Goal: Task Accomplishment & Management: Manage account settings

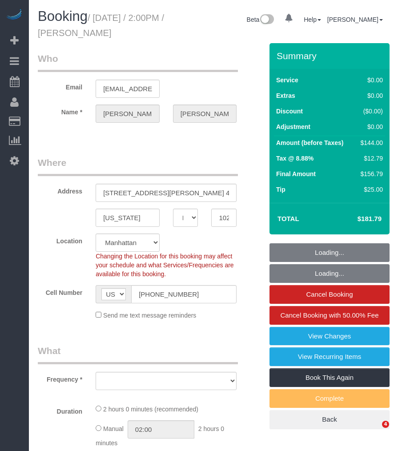
select select "NY"
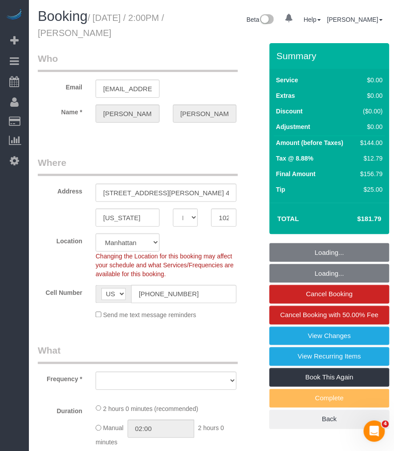
select select "object:718"
select select "number:89"
select select "number:90"
select select "number:15"
select select "number:6"
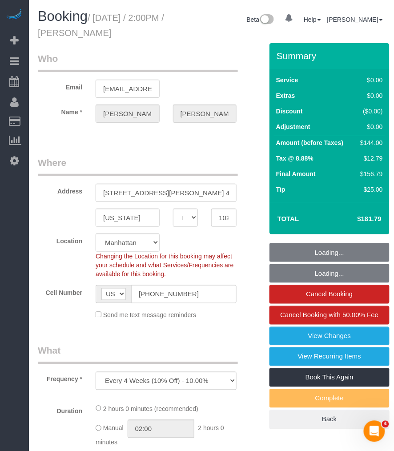
select select "string:stripe-pm_1OMGuc4VGloSiKo7zwkUdUav"
select select "1"
select select "spot1"
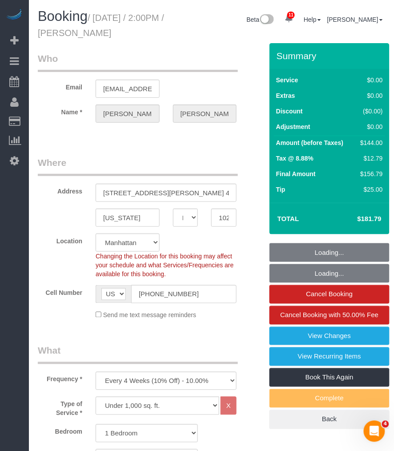
select select "object:1366"
select select "1"
drag, startPoint x: 97, startPoint y: 16, endPoint x: 176, endPoint y: 25, distance: 79.6
click at [176, 25] on div "Booking / [DATE] / 2:00PM / [PERSON_NAME]" at bounding box center [106, 26] width 150 height 34
copy small "[DATE] / 2:00PM / [PERSON_NAME]"
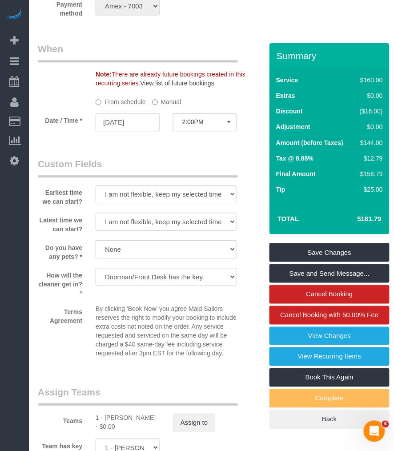
scroll to position [938, 0]
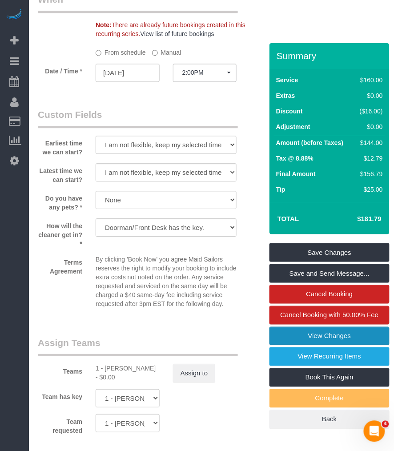
click at [330, 329] on link "View Changes" at bounding box center [329, 336] width 120 height 19
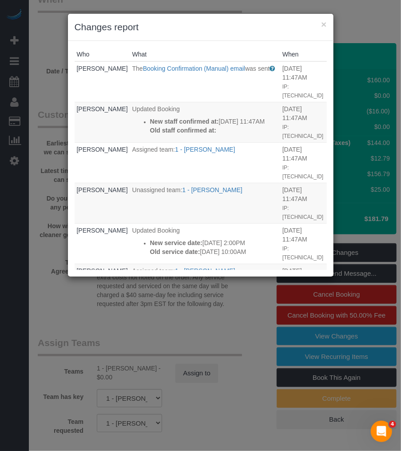
click at [327, 25] on div "× Changes report" at bounding box center [201, 27] width 266 height 27
click at [324, 24] on button "×" at bounding box center [323, 24] width 5 height 9
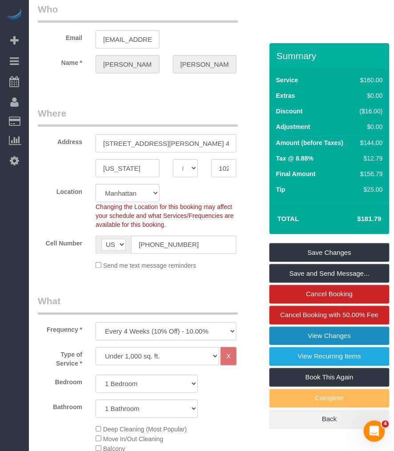
scroll to position [0, 0]
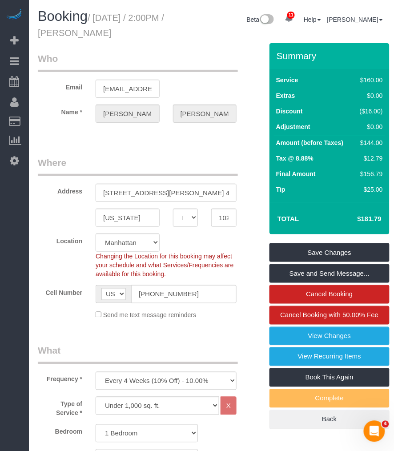
drag, startPoint x: 105, startPoint y: 32, endPoint x: 180, endPoint y: 32, distance: 75.1
click at [180, 32] on div "Booking / September 04, 2025 / 2:00PM / James Mcgrath" at bounding box center [106, 26] width 150 height 34
copy small "James Mcgrath"
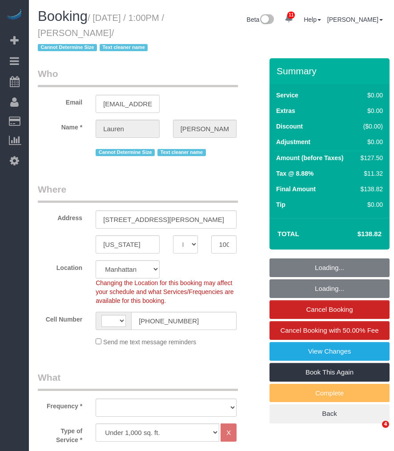
select select "NY"
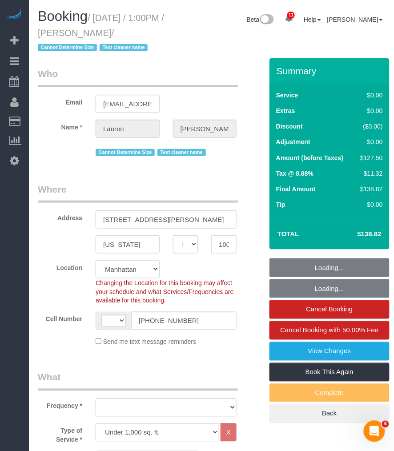
select select "string:US"
select select "string:stripe-pm_1REMk24VGloSiKo7t1T9C341"
select select "object:832"
select select "spot1"
select select "number:89"
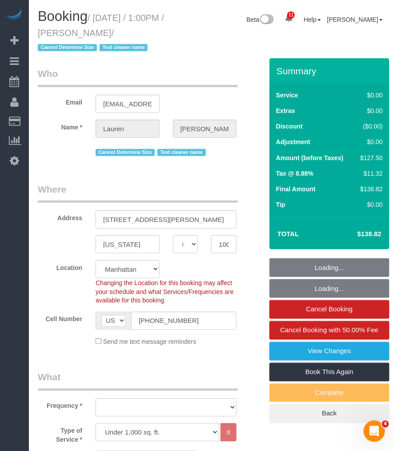
select select "number:90"
select select "number:15"
select select "number:5"
select select "object:1413"
drag, startPoint x: 104, startPoint y: 32, endPoint x: 153, endPoint y: 32, distance: 49.8
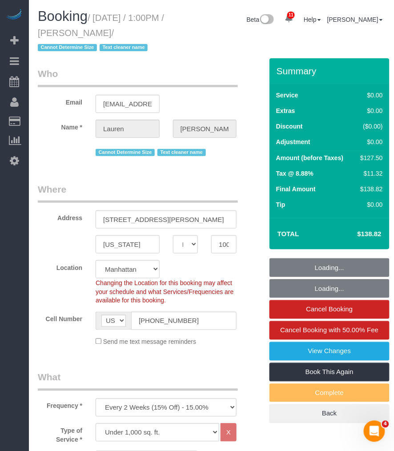
click at [153, 32] on small "/ September 04, 2025 / 1:00PM / Lauren Dana / Cannot Determine Size Text cleane…" at bounding box center [101, 33] width 126 height 40
copy small "Lauren Dana"
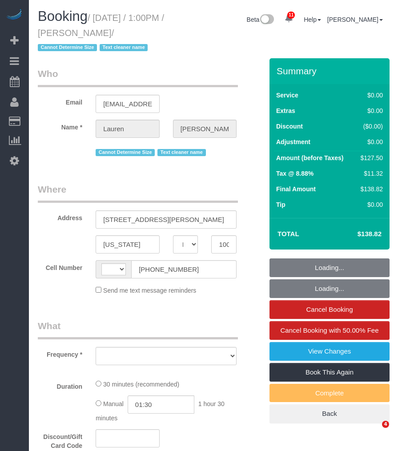
select select "NY"
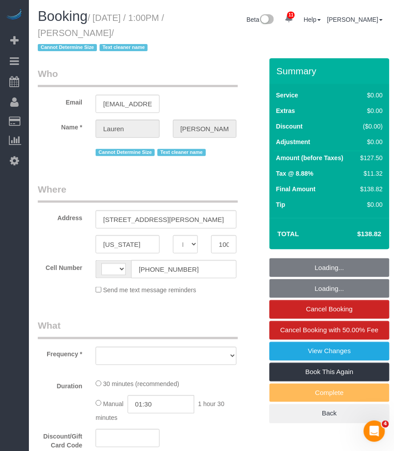
select select "string:US"
select select "object:727"
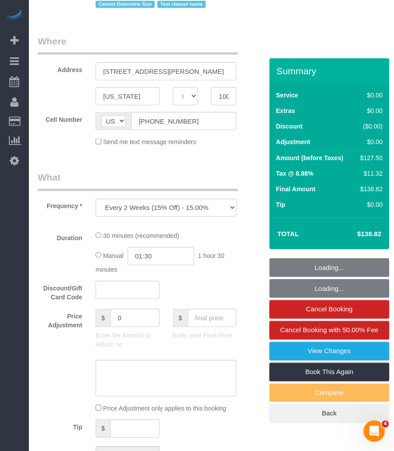
select select "number:89"
select select "number:90"
select select "number:15"
select select "number:5"
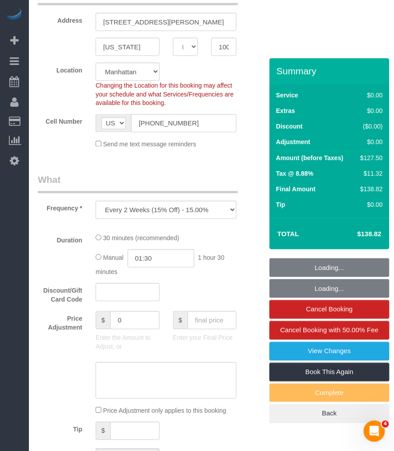
select select "string:stripe-pm_1REMk24VGloSiKo7t1T9C341"
select select "spot1"
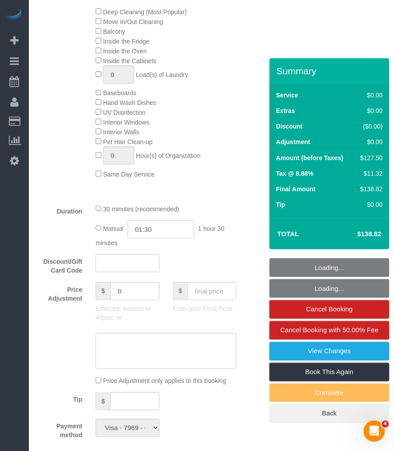
select select "object:1377"
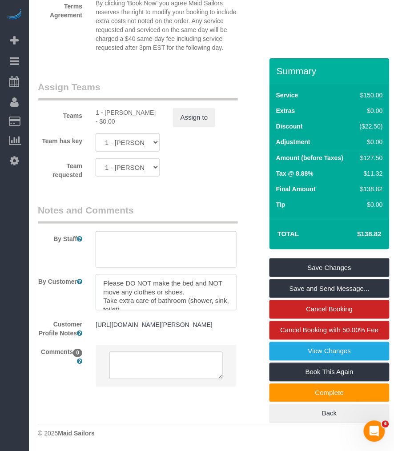
scroll to position [9, 0]
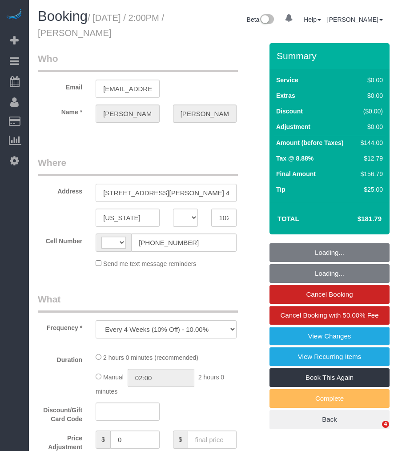
select select "NY"
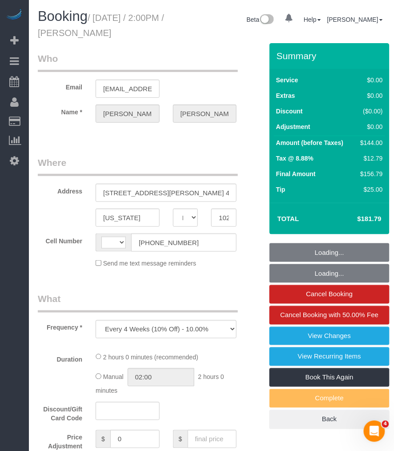
select select "number:89"
select select "number:90"
select select "number:15"
select select "number:6"
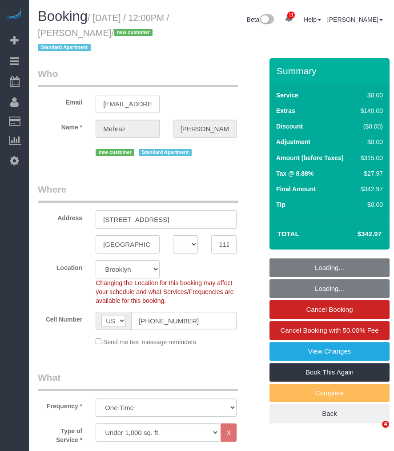
select select "NY"
select select "2"
select select "spot1"
select select "number:57"
select select "number:72"
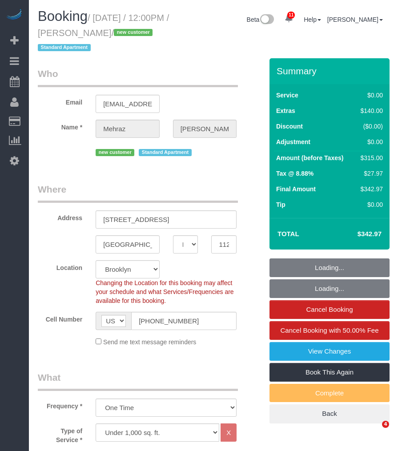
select select "number:15"
select select "number:5"
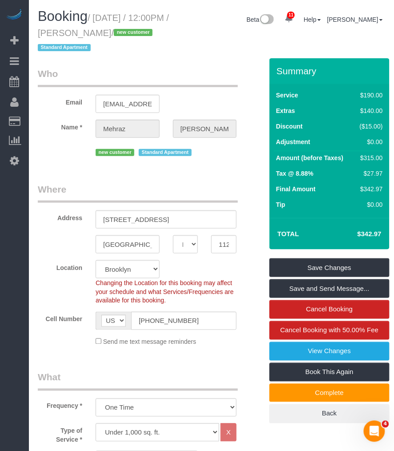
drag, startPoint x: 110, startPoint y: 33, endPoint x: 174, endPoint y: 33, distance: 64.0
click at [169, 33] on small "/ September 04, 2025 / 12:00PM / Mehraz Rahman / new customer Standard Apartment" at bounding box center [103, 33] width 131 height 40
copy small "Mehraz Rahman"
drag, startPoint x: 192, startPoint y: 52, endPoint x: 208, endPoint y: 40, distance: 19.9
click at [197, 49] on div "Booking / September 04, 2025 / 12:00PM / Mehraz Rahman / new customer Standard …" at bounding box center [211, 33] width 360 height 49
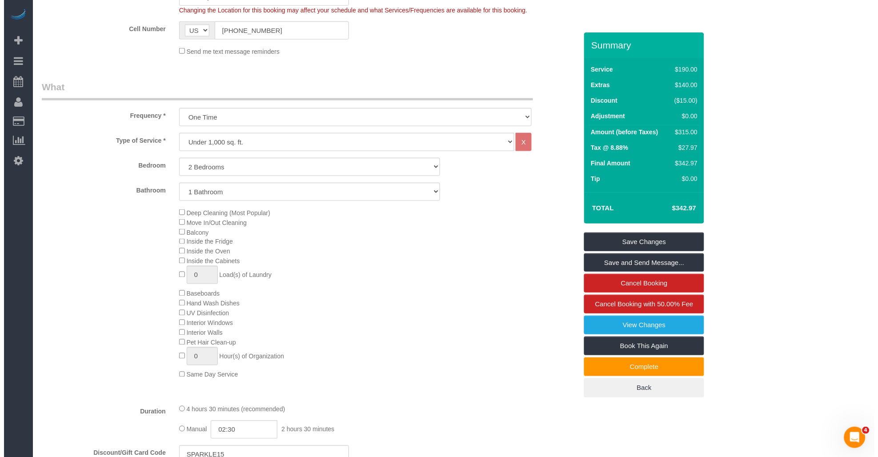
scroll to position [296, 0]
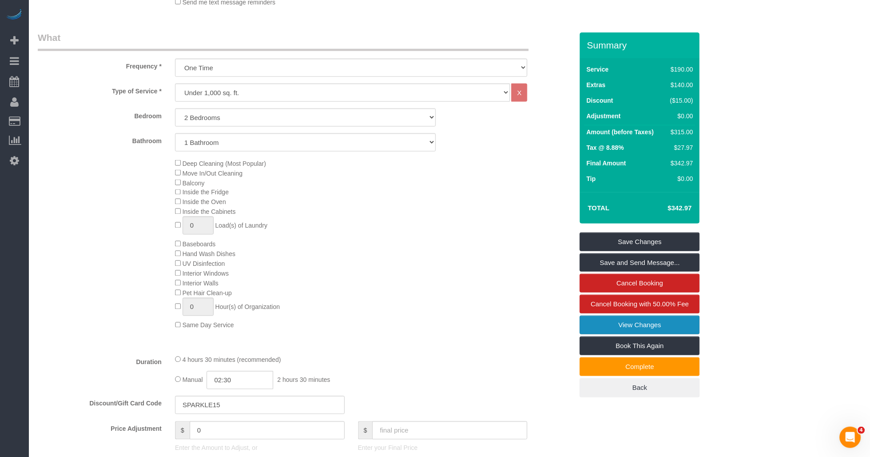
click at [393, 326] on link "View Changes" at bounding box center [640, 325] width 120 height 19
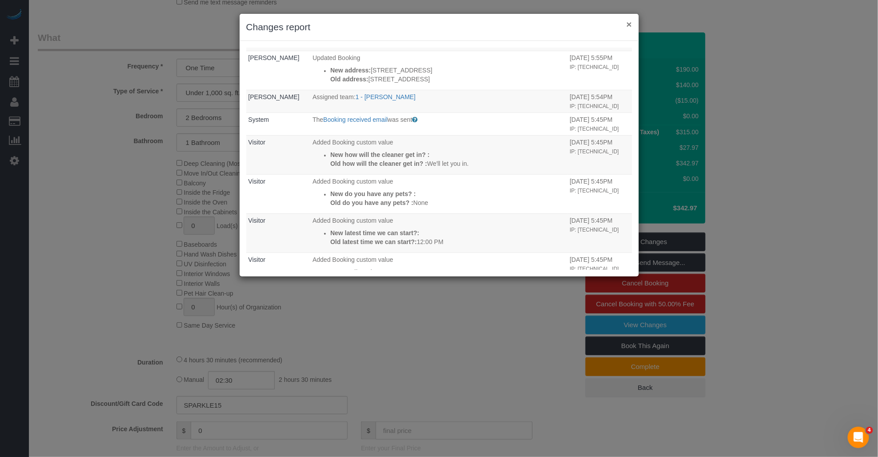
click at [393, 23] on button "×" at bounding box center [628, 24] width 5 height 9
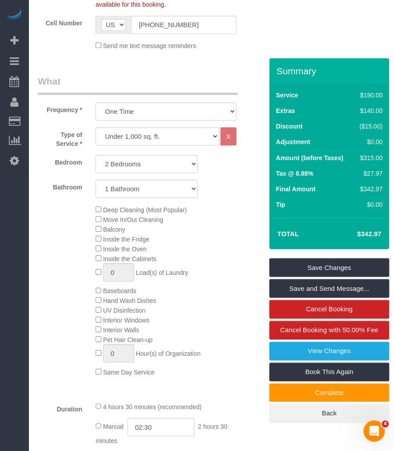
scroll to position [148, 0]
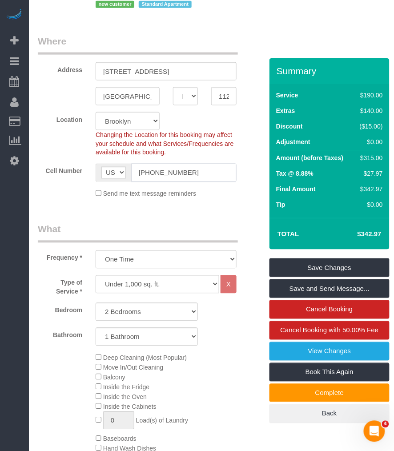
click at [167, 172] on input "[PHONE_NUMBER]" at bounding box center [183, 173] width 105 height 18
click at [159, 174] on input "[PHONE_NUMBER]" at bounding box center [183, 173] width 105 height 18
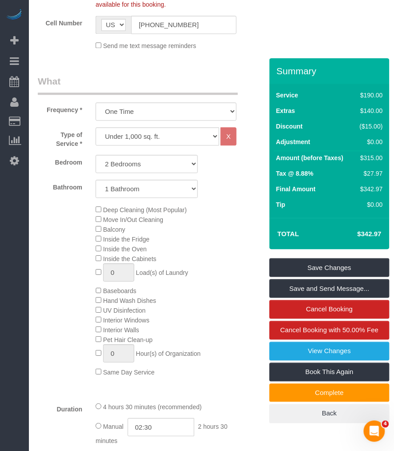
scroll to position [395, 0]
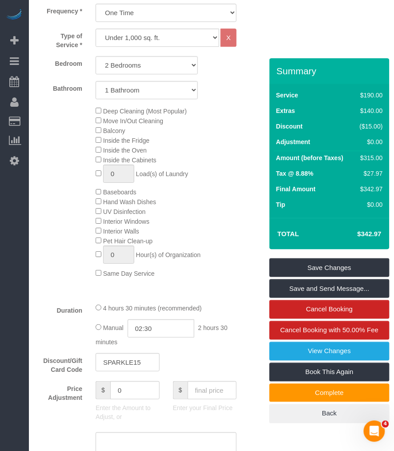
click at [227, 157] on div "Deep Cleaning (Most Popular) Move In/Out Cleaning Balcony Inside the Fridge Ins…" at bounding box center [175, 192] width 173 height 172
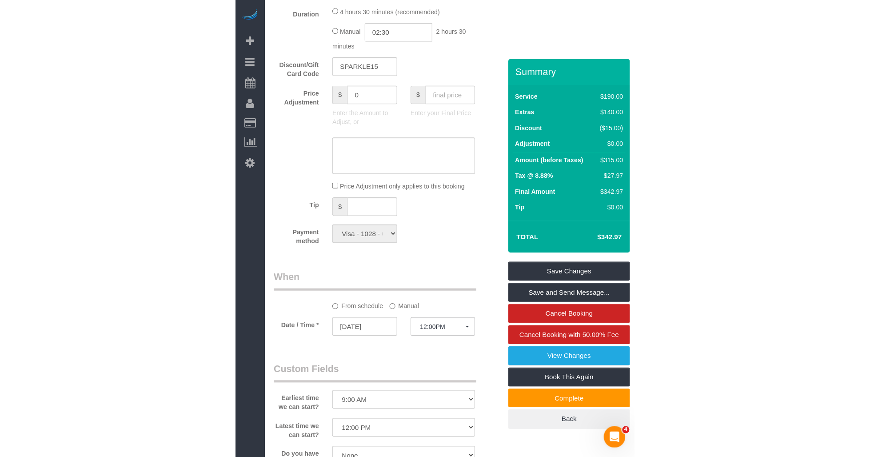
scroll to position [642, 0]
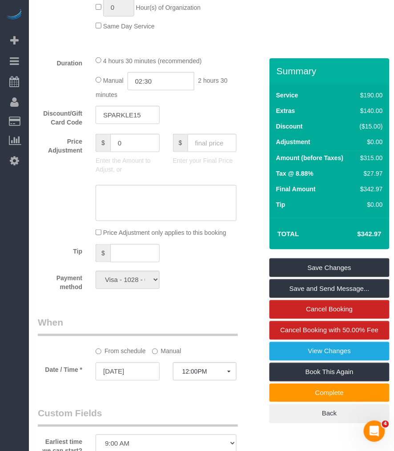
click at [319, 183] on td "Final Amount" at bounding box center [314, 190] width 80 height 16
drag, startPoint x: 328, startPoint y: 153, endPoint x: 331, endPoint y: 132, distance: 21.5
click at [330, 144] on table "Service $190.00 Extras $140.00 Discount ($15.00) Adjustment $0.00 Amount (befor…" at bounding box center [329, 150] width 111 height 125
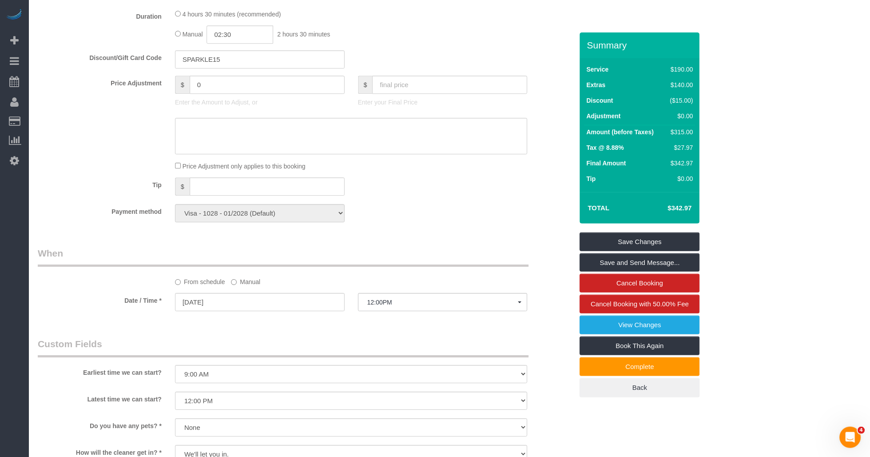
click at [393, 264] on legend "When" at bounding box center [283, 257] width 491 height 20
click at [393, 222] on div "Payment method Visa - 1028 - 01/2028 (Default) Add Credit Card ─────────────── …" at bounding box center [305, 213] width 549 height 18
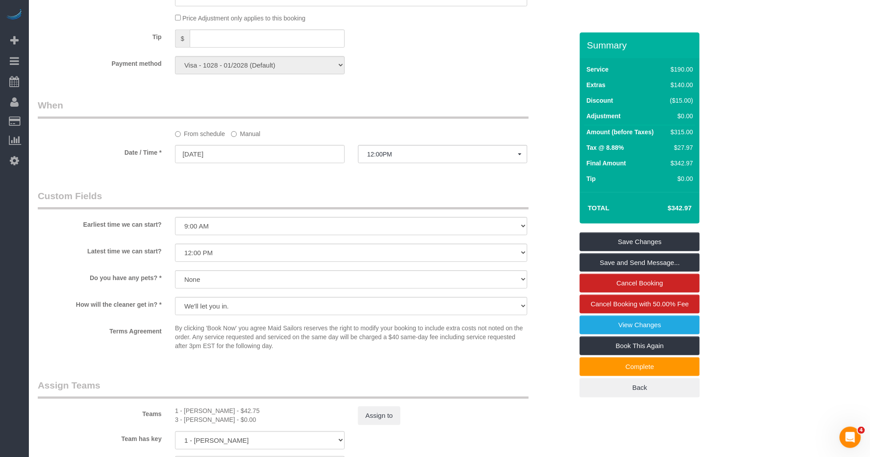
scroll to position [839, 0]
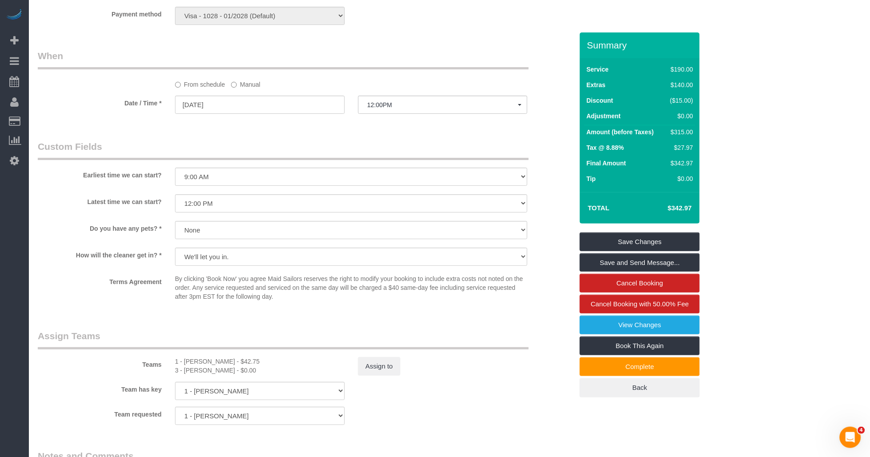
click at [393, 312] on fieldset "Custom Fields Earliest time we can start? I am not flexible, keep my selected t…" at bounding box center [305, 226] width 535 height 172
drag, startPoint x: 361, startPoint y: 291, endPoint x: 424, endPoint y: 294, distance: 62.7
click at [393, 294] on p "By clicking 'Book Now' you agree Maid Sailors reserves the right to modify your…" at bounding box center [351, 287] width 353 height 27
drag, startPoint x: 424, startPoint y: 294, endPoint x: 408, endPoint y: 300, distance: 17.3
click at [393, 300] on p "By clicking 'Book Now' you agree Maid Sailors reserves the right to modify your…" at bounding box center [351, 287] width 353 height 27
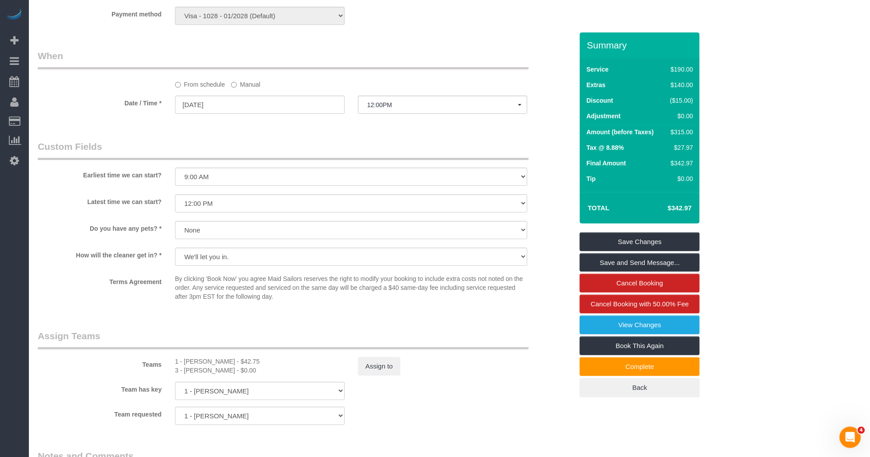
click at [391, 301] on p "By clicking 'Book Now' you agree Maid Sailors reserves the right to modify your…" at bounding box center [351, 287] width 353 height 27
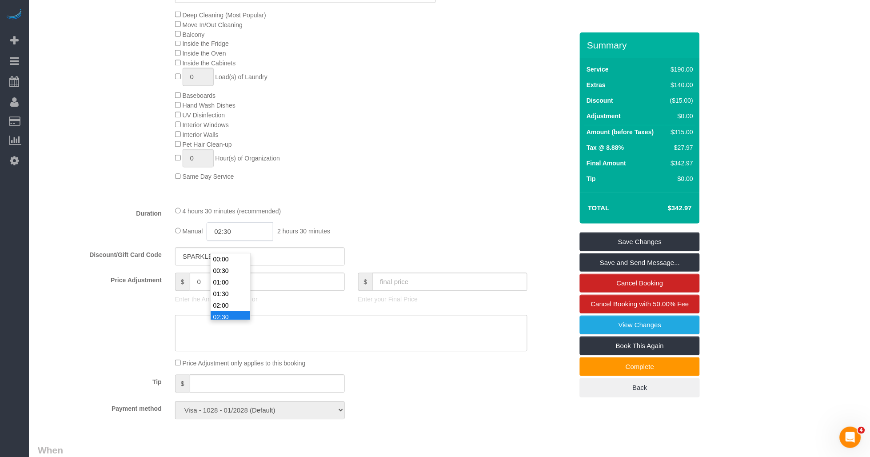
scroll to position [46, 0]
click at [252, 241] on input "02:30" at bounding box center [240, 232] width 67 height 18
type input "03:00"
click at [230, 281] on li "03:00" at bounding box center [231, 283] width 40 height 12
select select "spot44"
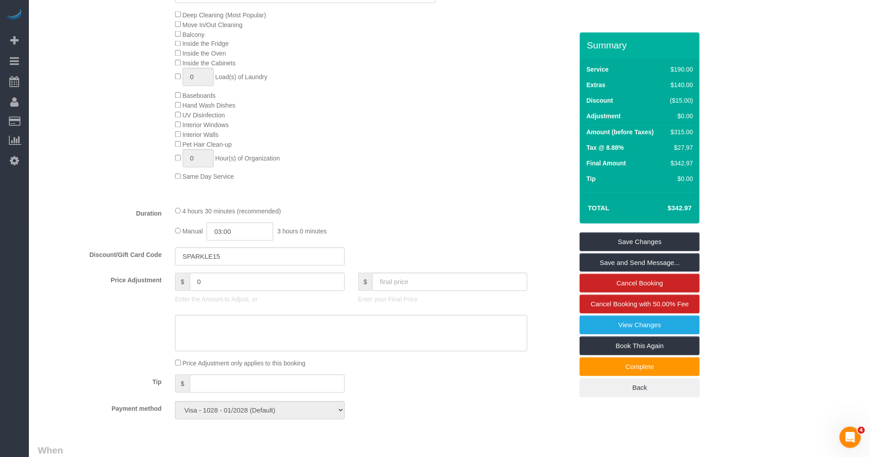
click at [393, 217] on fieldset "What Frequency * One Time Weekly (20% Off) - 20.00% Every 2 Weeks (15% Off) - 1…" at bounding box center [305, 154] width 535 height 543
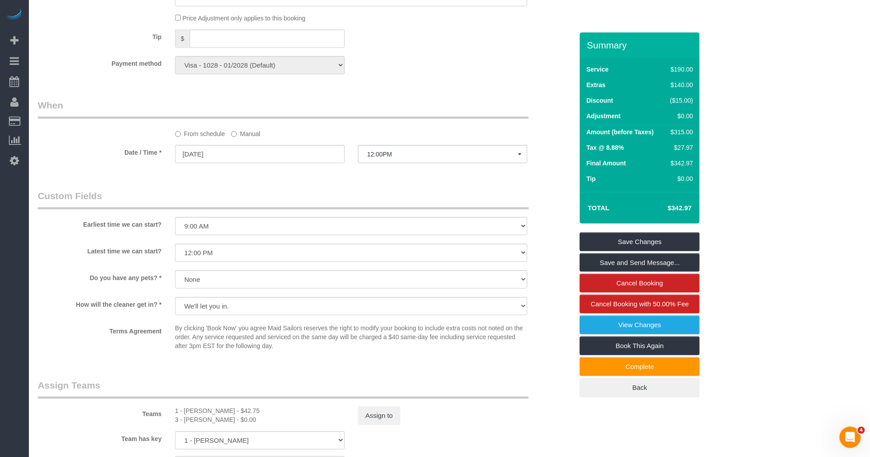
scroll to position [987, 0]
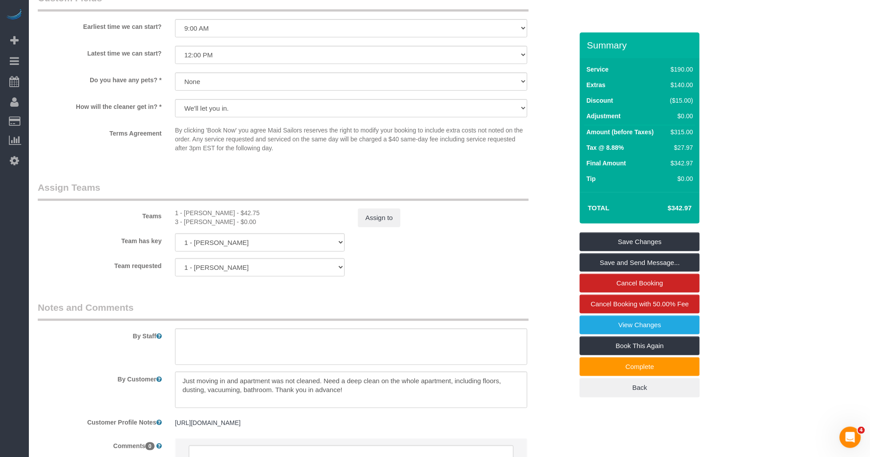
click at [380, 196] on legend "Assign Teams" at bounding box center [283, 191] width 491 height 20
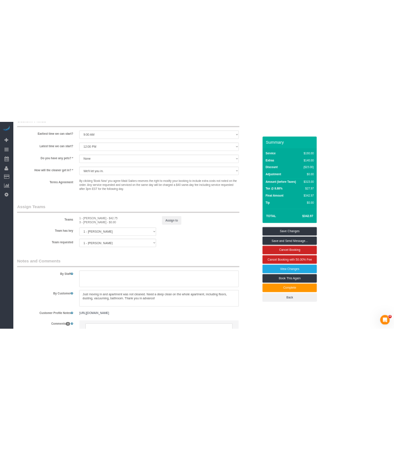
scroll to position [889, 0]
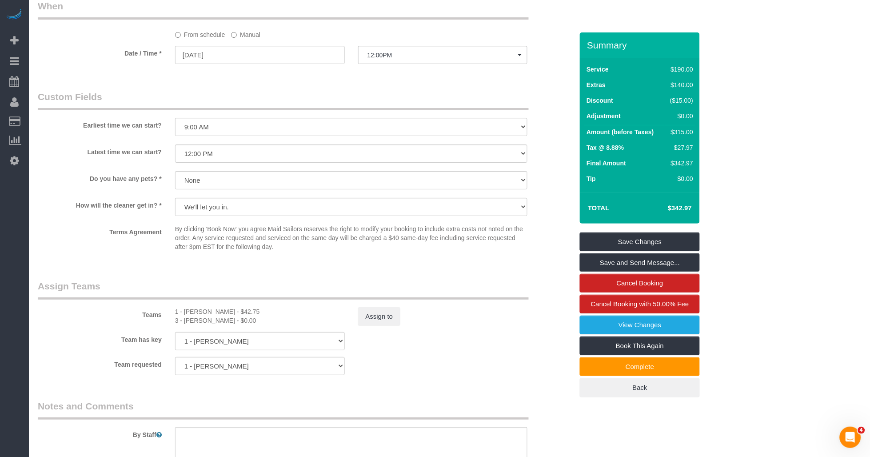
drag, startPoint x: 363, startPoint y: 273, endPoint x: 408, endPoint y: 22, distance: 255.1
click at [365, 262] on fieldset "Custom Fields Earliest time we can start? I am not flexible, keep my selected t…" at bounding box center [305, 176] width 535 height 172
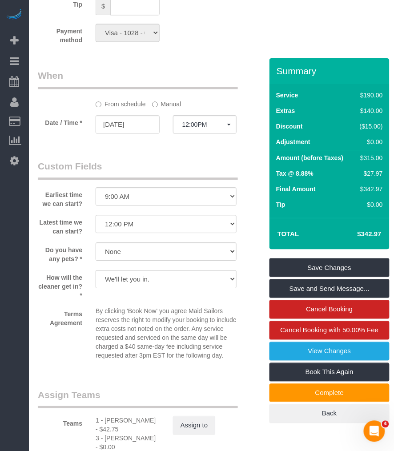
click at [37, 344] on div "Terms Agreement By clicking 'Book Now' you agree Maid Sailors reserves the righ…" at bounding box center [147, 334] width 232 height 57
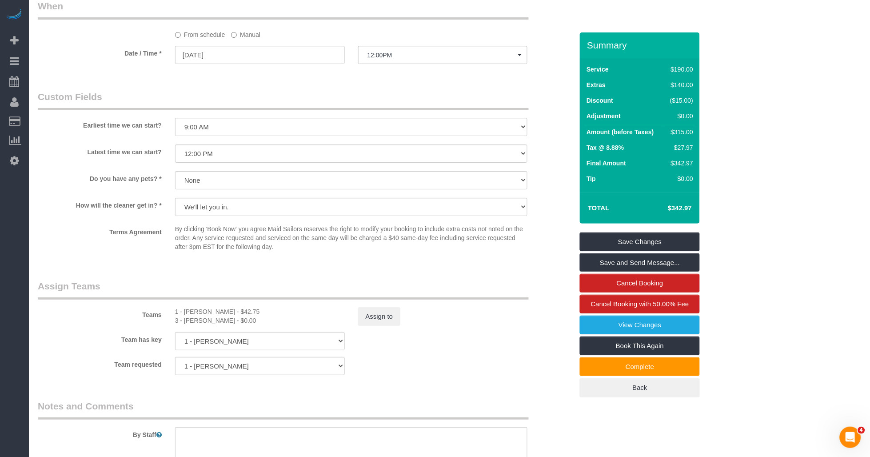
click at [303, 251] on p "By clicking 'Book Now' you agree Maid Sailors reserves the right to modify your…" at bounding box center [351, 237] width 353 height 27
drag, startPoint x: 295, startPoint y: 248, endPoint x: 347, endPoint y: 249, distance: 52.0
click at [347, 249] on p "By clicking 'Book Now' you agree Maid Sailors reserves the right to modify your…" at bounding box center [351, 237] width 353 height 27
drag, startPoint x: 347, startPoint y: 249, endPoint x: 344, endPoint y: 271, distance: 22.1
click at [344, 262] on fieldset "Custom Fields Earliest time we can start? I am not flexible, keep my selected t…" at bounding box center [305, 176] width 535 height 172
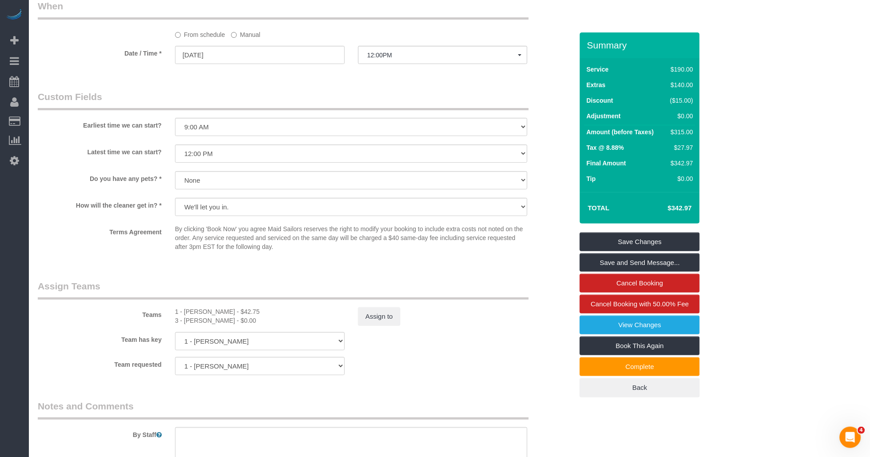
drag, startPoint x: 224, startPoint y: 116, endPoint x: 209, endPoint y: 125, distance: 17.8
click at [224, 110] on legend "Custom Fields" at bounding box center [283, 100] width 491 height 20
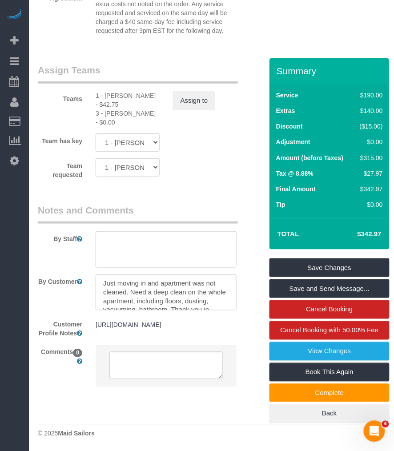
scroll to position [18, 0]
click at [193, 285] on textarea at bounding box center [166, 292] width 141 height 36
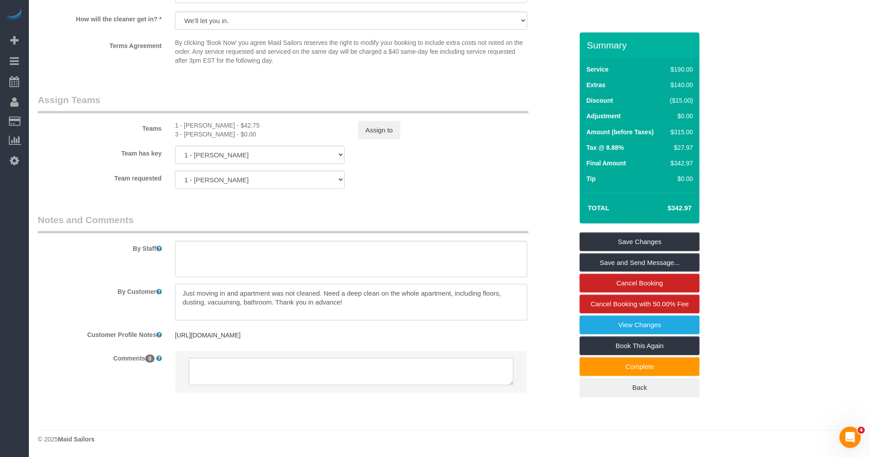
scroll to position [0, 0]
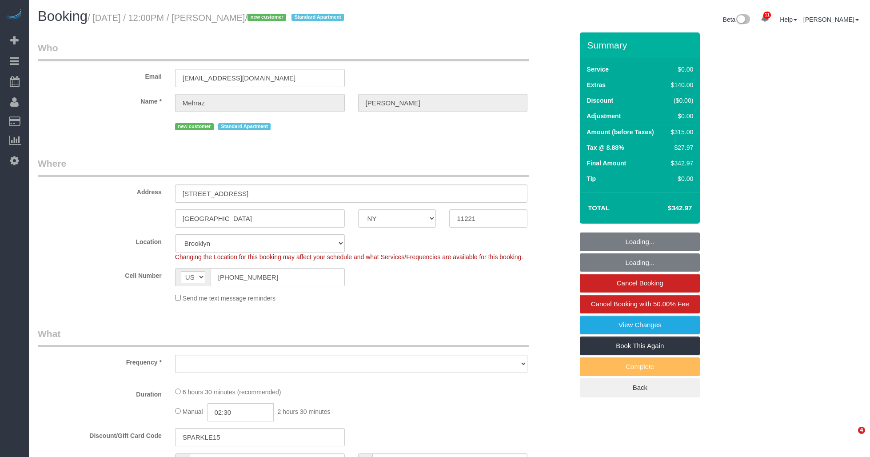
select select "NY"
select select "number:57"
select select "number:72"
select select "number:15"
select select "number:5"
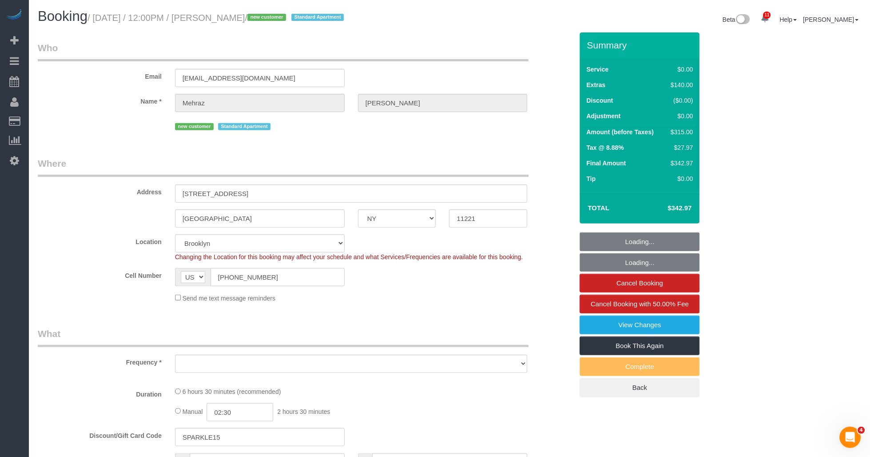
select select "string:stripe-pm_1S3OV44VGloSiKo7BqUKA8uU"
select select "object:883"
select select "2"
select select "spot1"
select select "object:1391"
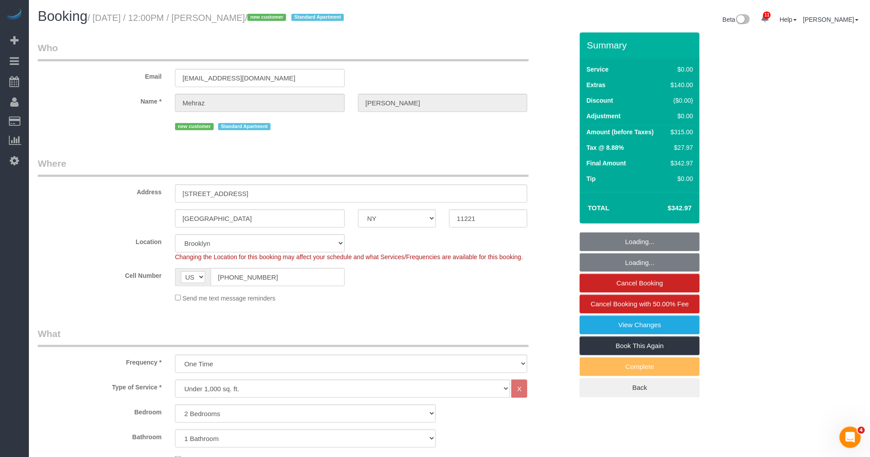
select select "2"
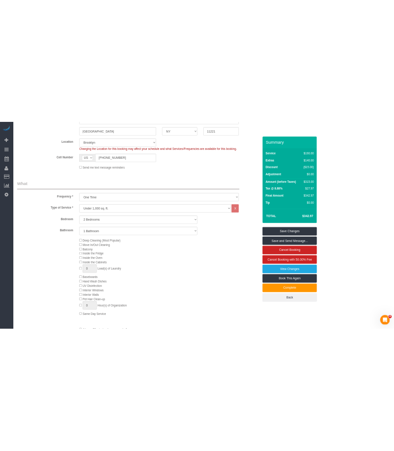
scroll to position [247, 0]
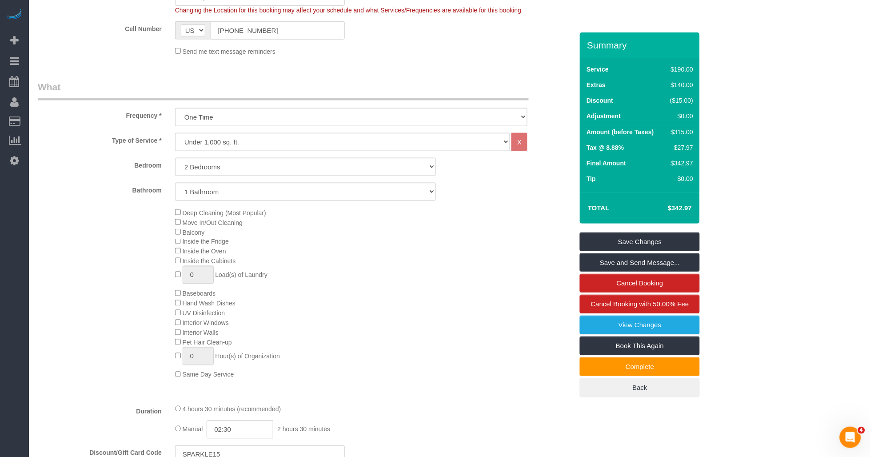
click at [411, 283] on div "Deep Cleaning (Most Popular) Move In/Out Cleaning Balcony Inside the Fridge Ins…" at bounding box center [373, 294] width 411 height 172
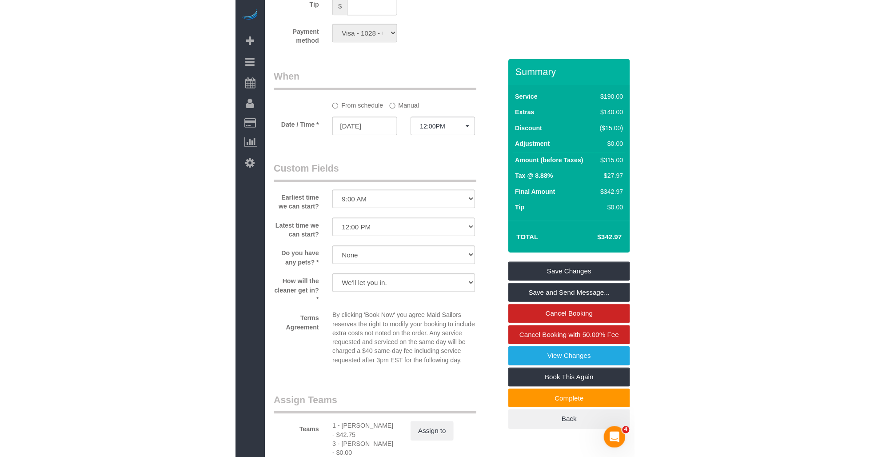
scroll to position [987, 0]
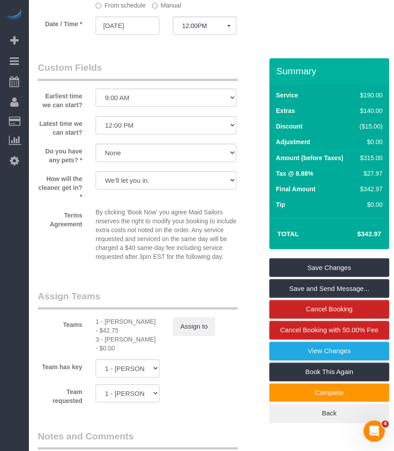
click at [215, 256] on p "By clicking 'Book Now' you agree Maid Sailors reserves the right to modify your…" at bounding box center [166, 234] width 141 height 53
click at [209, 261] on p "By clicking 'Book Now' you agree Maid Sailors reserves the right to modify your…" at bounding box center [166, 234] width 141 height 53
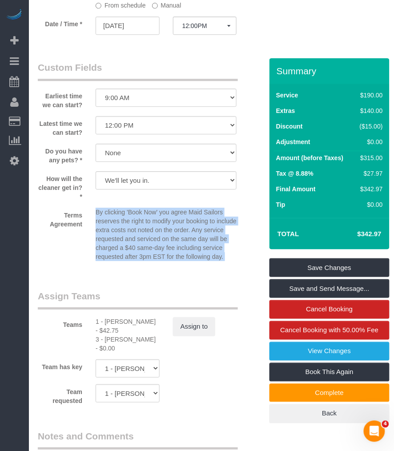
click at [209, 261] on p "By clicking 'Book Now' you agree Maid Sailors reserves the right to modify your…" at bounding box center [166, 234] width 141 height 53
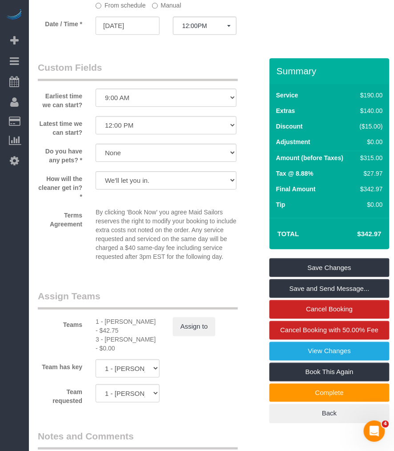
click at [136, 272] on fieldset "Custom Fields Earliest time we can start? I am not flexible, keep my selected t…" at bounding box center [147, 166] width 218 height 211
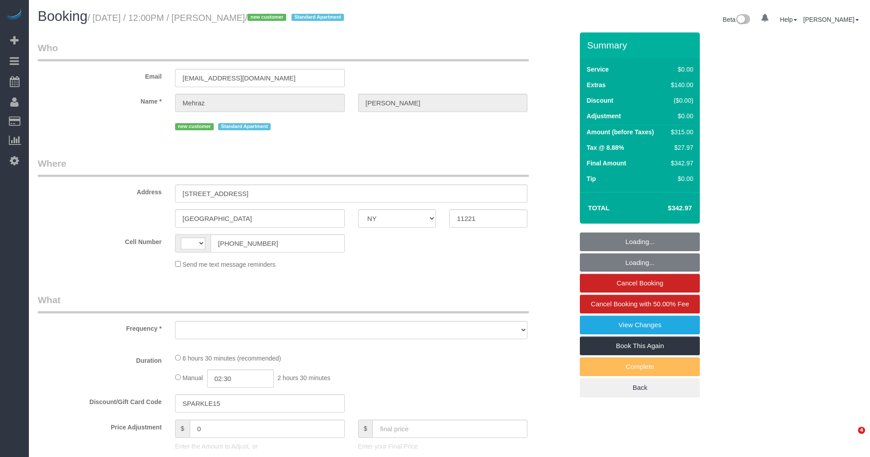
select select "NY"
select select "string:[GEOGRAPHIC_DATA]"
select select "object:878"
select select "string:stripe-pm_1S3OV44VGloSiKo7BqUKA8uU"
select select "number:57"
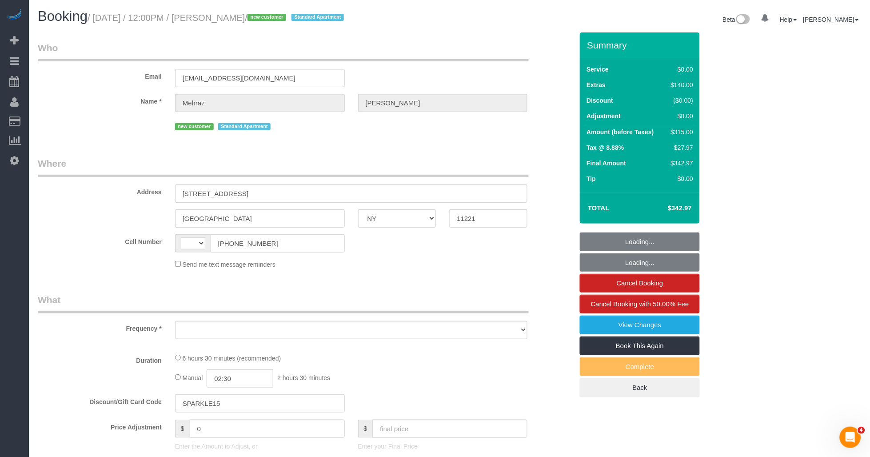
select select "number:72"
select select "number:15"
select select "number:5"
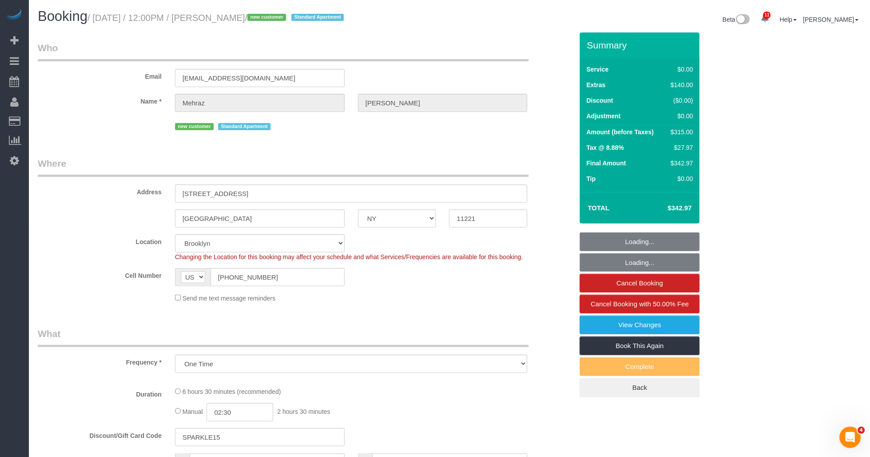
select select "spot1"
select select "2"
select select "object:990"
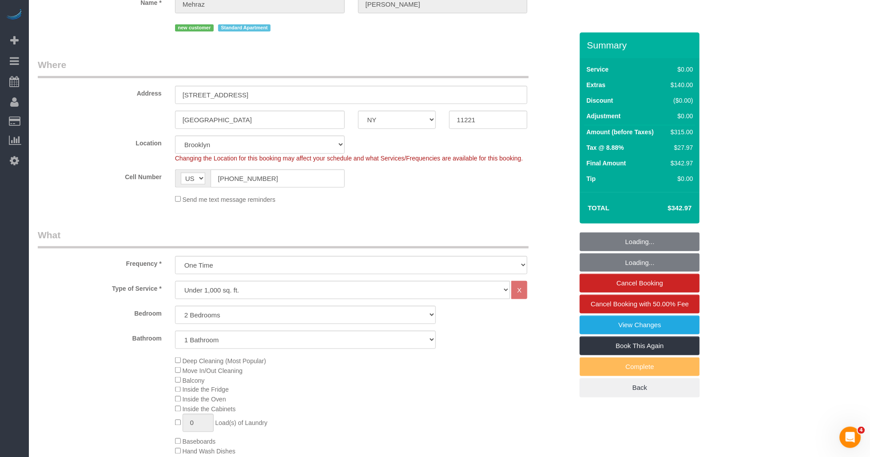
select select "2"
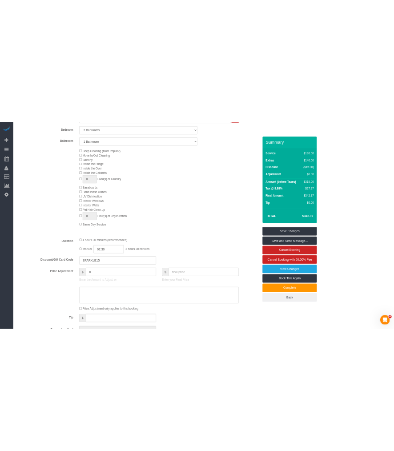
scroll to position [494, 0]
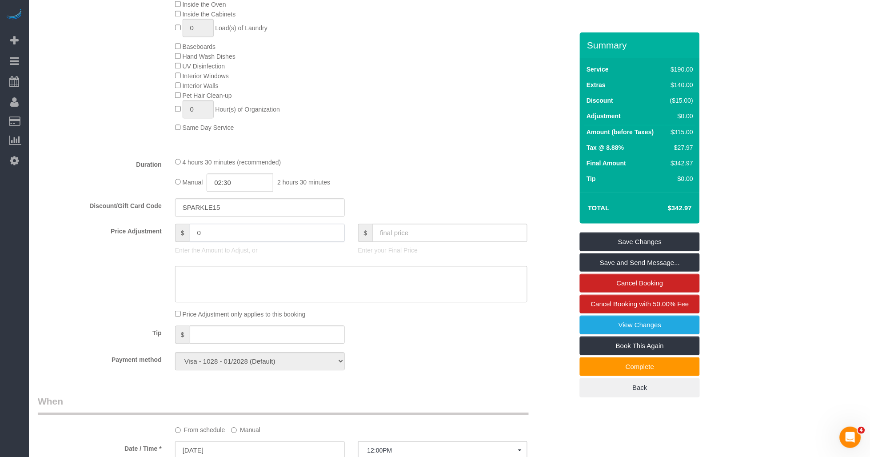
click at [209, 242] on input "0" at bounding box center [267, 233] width 155 height 18
type input "0"
type input "80"
click at [139, 274] on sui-booking-price-adjustment "Price Adjustment $ 80 Enter the Amount to Adjust, or $ Enter your Final Price P…" at bounding box center [305, 271] width 535 height 95
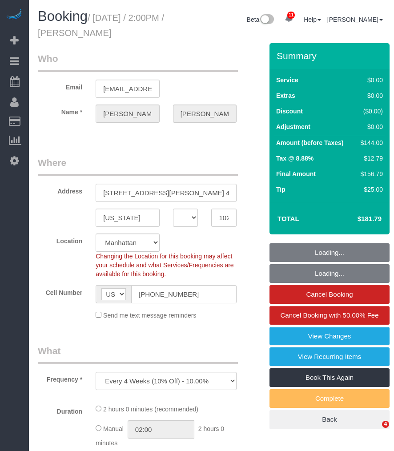
select select "NY"
select select "number:89"
select select "number:90"
select select "number:15"
select select "number:6"
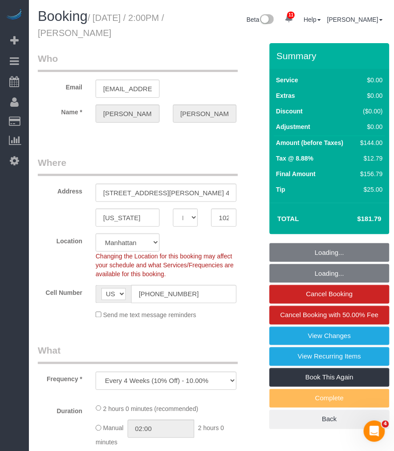
select select "object:974"
select select "string:stripe-pm_1OMGuc4VGloSiKo7zwkUdUav"
select select "1"
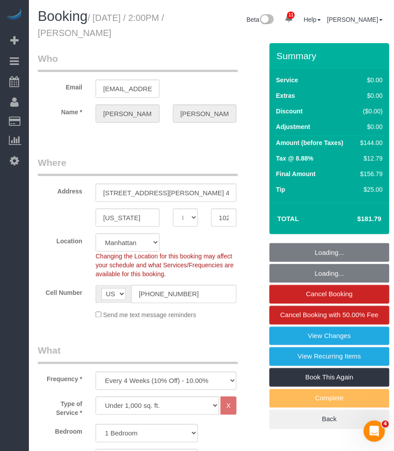
select select "spot1"
select select "1"
drag, startPoint x: 104, startPoint y: 32, endPoint x: 189, endPoint y: 32, distance: 84.9
click at [188, 32] on div "Booking / September 04, 2025 / 2:00PM / James Mcgrath Beta 11 Your Notification…" at bounding box center [211, 26] width 360 height 34
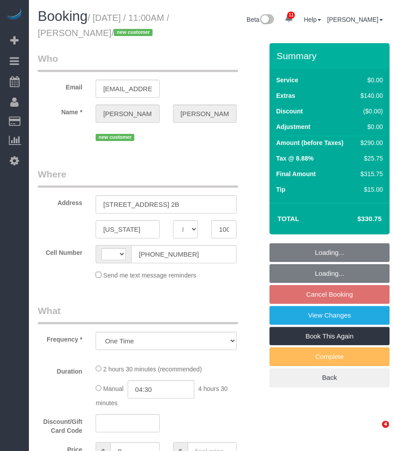
select select "NY"
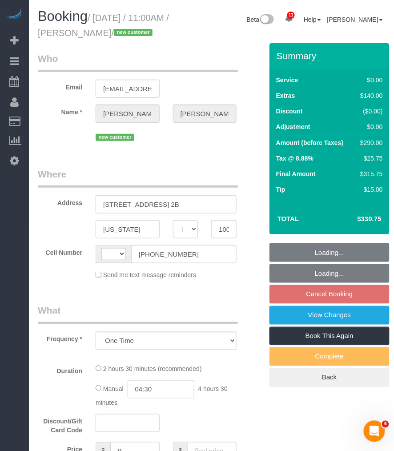
select select "string:[GEOGRAPHIC_DATA]"
select select "string:stripe-pm_1S3eCt4VGloSiKo7JcjuJUZj"
select select "number:57"
select select "number:73"
select select "number:15"
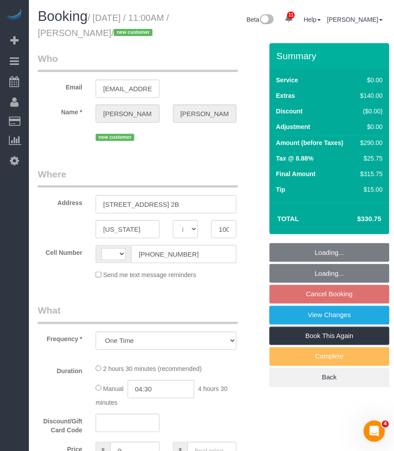
select select "number:5"
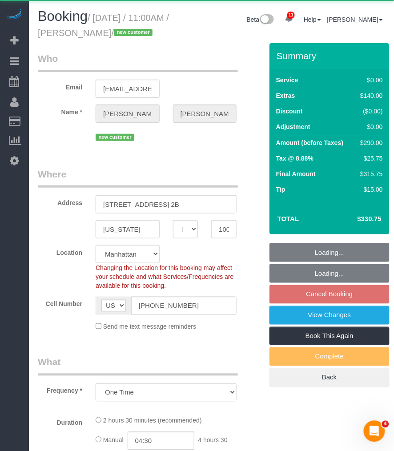
select select "object:864"
select select "spot4"
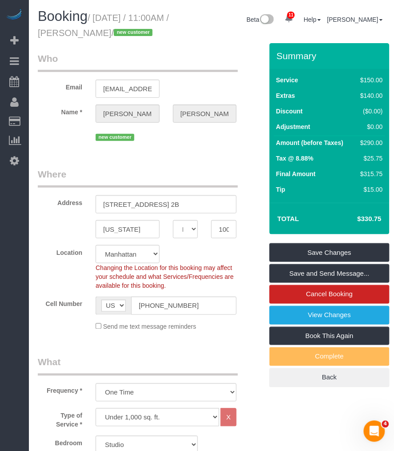
click at [148, 213] on input "[STREET_ADDRESS] 2B" at bounding box center [166, 204] width 141 height 18
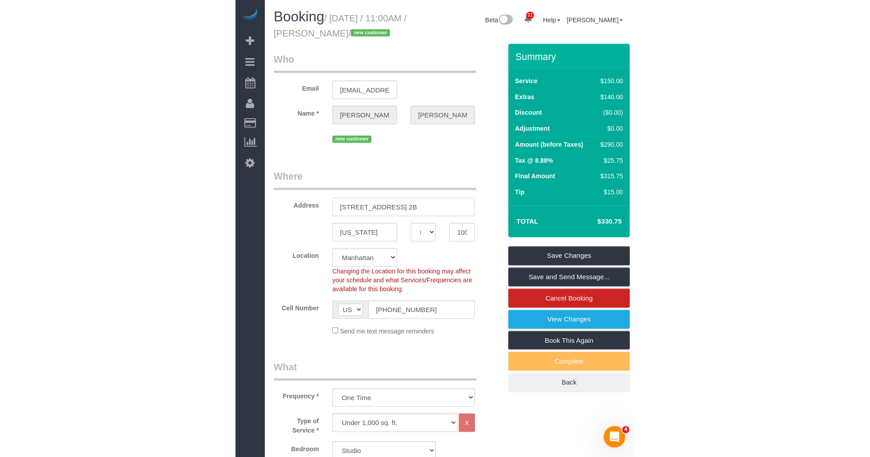
scroll to position [99, 0]
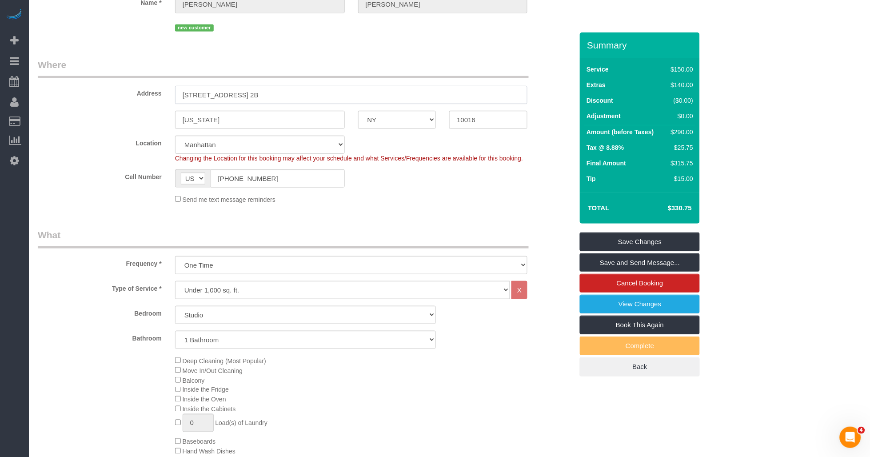
click at [218, 95] on input "[STREET_ADDRESS] 2B" at bounding box center [351, 95] width 353 height 18
click at [393, 120] on input "10016" at bounding box center [488, 120] width 78 height 18
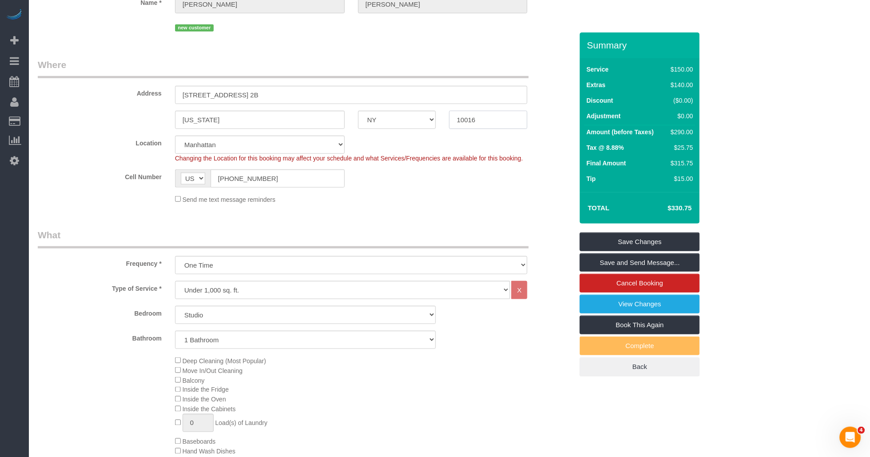
click at [393, 120] on input "10016" at bounding box center [488, 120] width 78 height 18
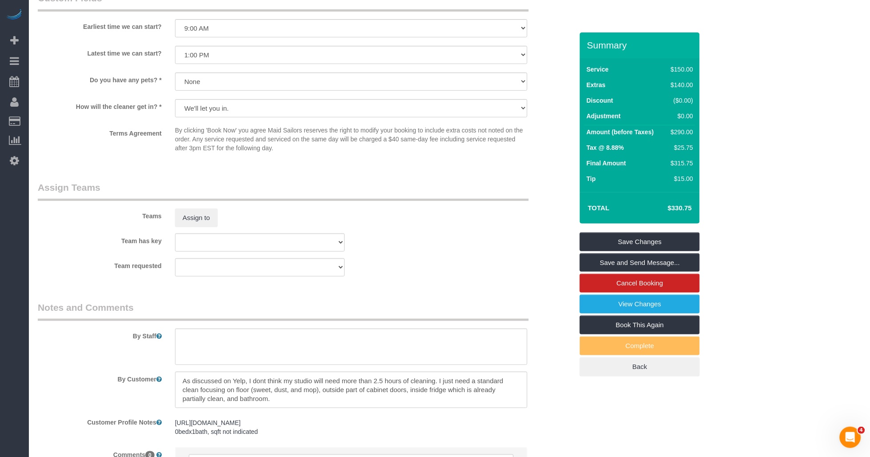
scroll to position [1037, 0]
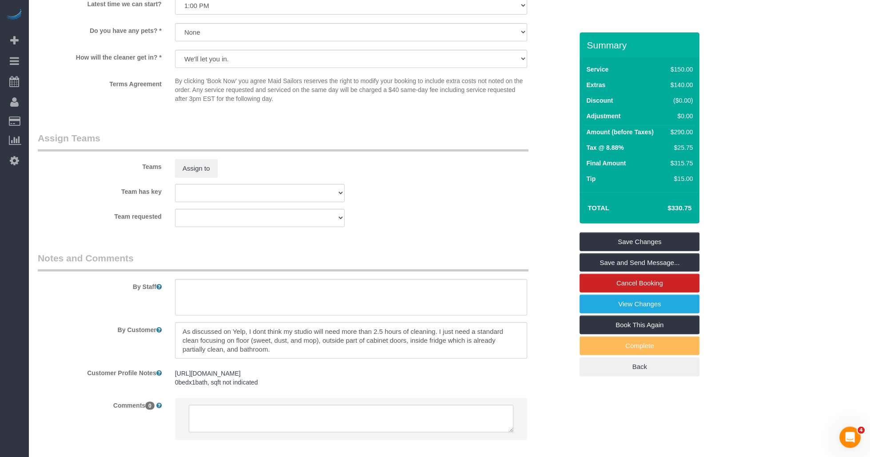
click at [248, 385] on pre "https://www.zillow.com/homedetails/647-2nd-Ave-APT-2B-New-York-NY-10016/2118453…" at bounding box center [351, 378] width 353 height 18
click at [248, 385] on sui-customer-notes "https://www.zillow.com/homedetails/647-2nd-Ave-APT-2B-New-York-NY-10016/2118453…" at bounding box center [351, 378] width 353 height 18
click at [248, 385] on textarea "https://www.zillow.com/homedetails/647-2nd-Ave-APT-2B-New-York-NY-10016/2118453…" at bounding box center [351, 414] width 353 height 98
click at [72, 359] on div "By Customer" at bounding box center [305, 340] width 549 height 36
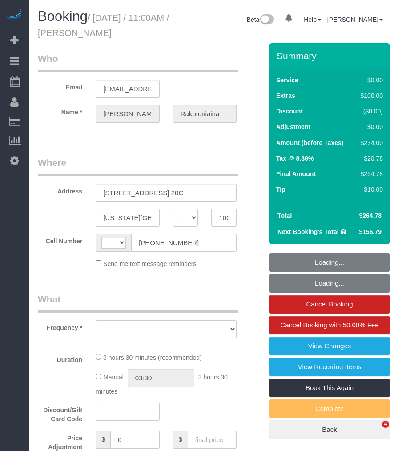
select select "NY"
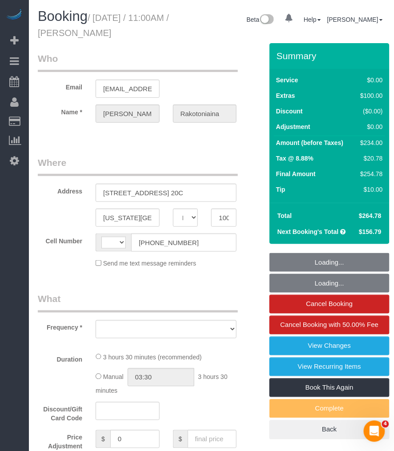
select select "object:472"
select select "number:57"
select select "number:73"
select select "number:15"
select select "number:5"
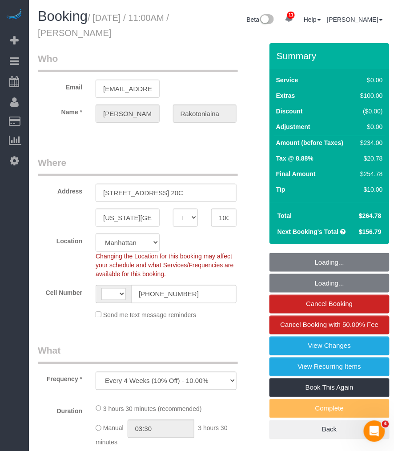
select select "string:stripe-pm_1QykEQ4VGloSiKo70pG1UeS6"
select select "object:627"
select select "string:[GEOGRAPHIC_DATA]"
select select "spot1"
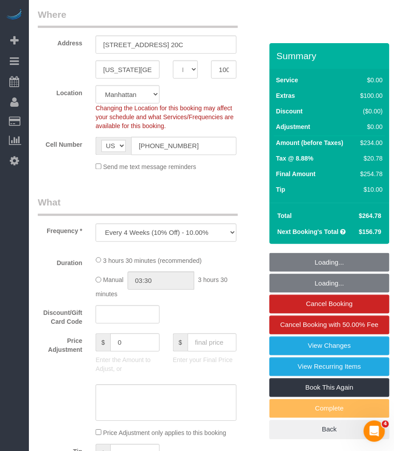
select select "1"
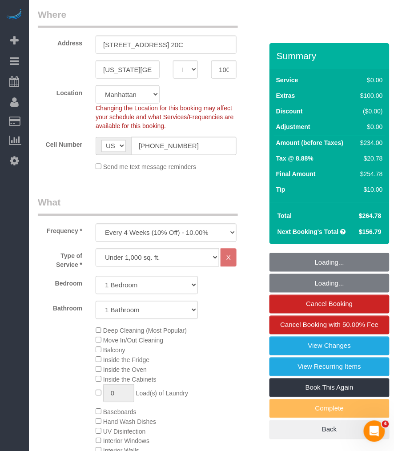
scroll to position [197, 0]
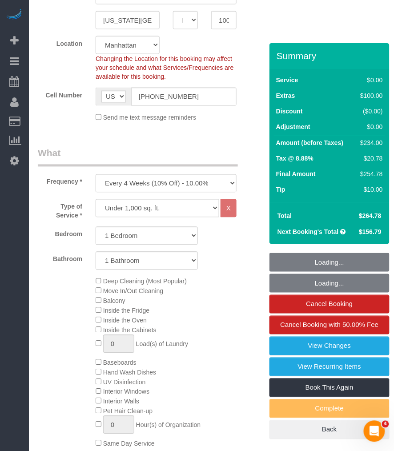
select select "1"
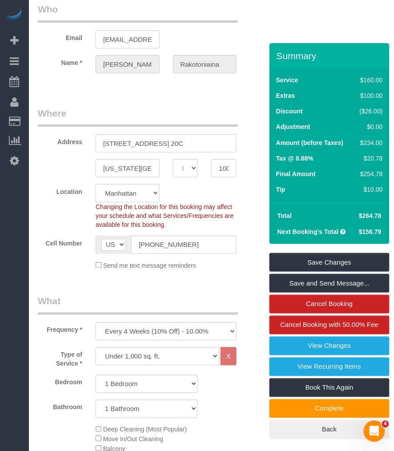
scroll to position [0, 0]
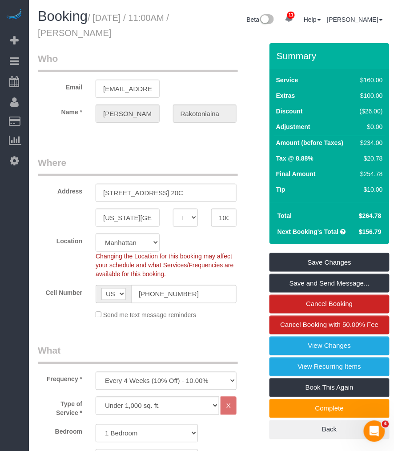
drag, startPoint x: 110, startPoint y: 33, endPoint x: 112, endPoint y: 45, distance: 12.6
click at [112, 39] on h1 "Booking / September 04, 2025 / 11:00AM / Marie-Ange Rakotoniaina" at bounding box center [106, 24] width 137 height 30
copy small "Marie-Ange Rakotoniaina"
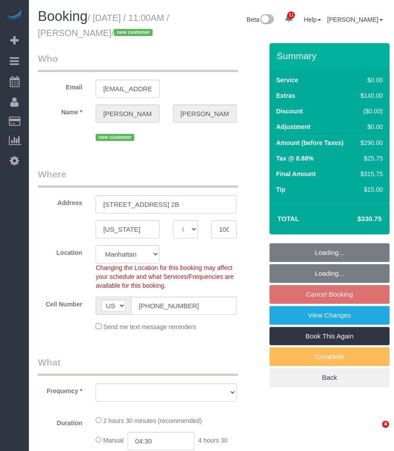
select select "NY"
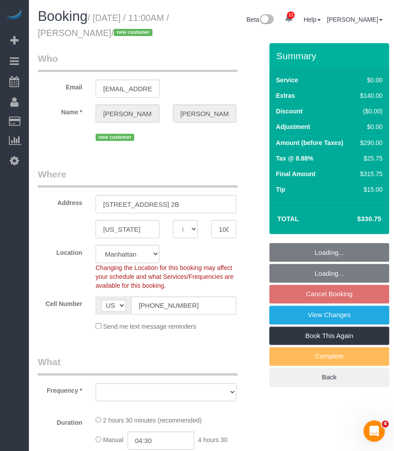
select select "object:715"
select select "string:stripe-pm_1S3eCt4VGloSiKo7JcjuJUZj"
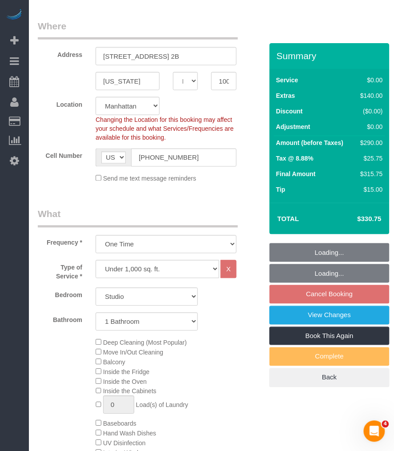
select select "object:822"
select select "number:57"
select select "number:73"
select select "number:15"
select select "number:5"
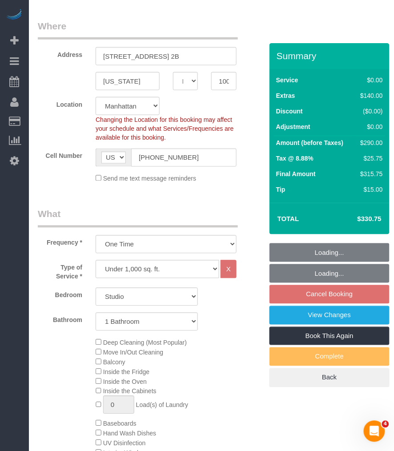
select select "spot4"
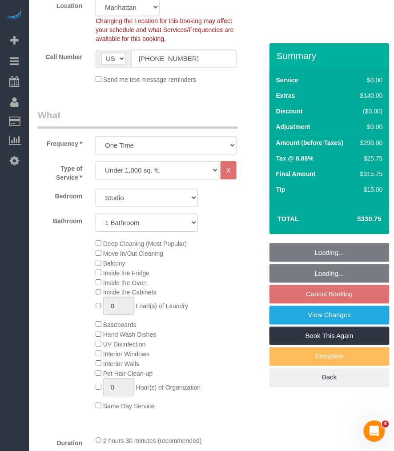
scroll to position [345, 0]
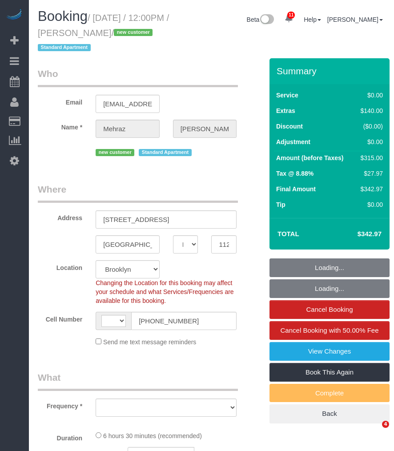
select select "NY"
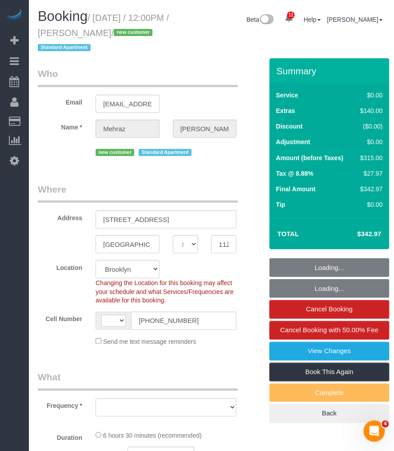
select select "string:[GEOGRAPHIC_DATA]"
select select "string:stripe-pm_1S3OV44VGloSiKo7BqUKA8uU"
select select "2"
select select "object:841"
select select "spot1"
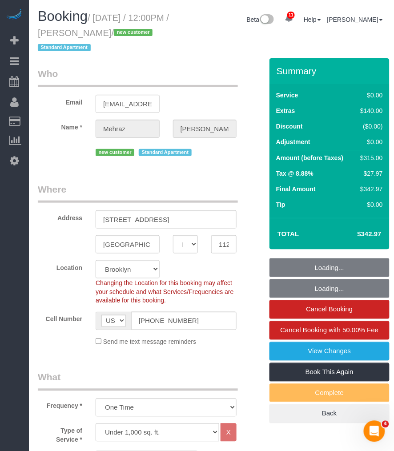
select select "number:57"
select select "number:72"
select select "number:15"
select select "number:5"
select select "2"
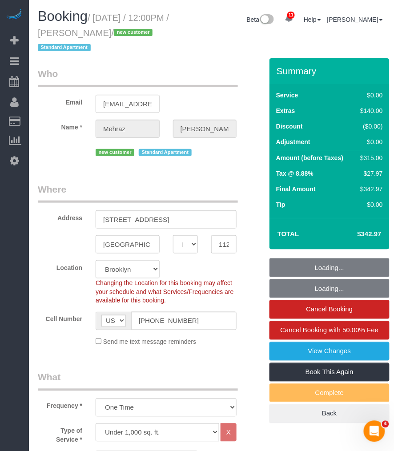
select select "object:1391"
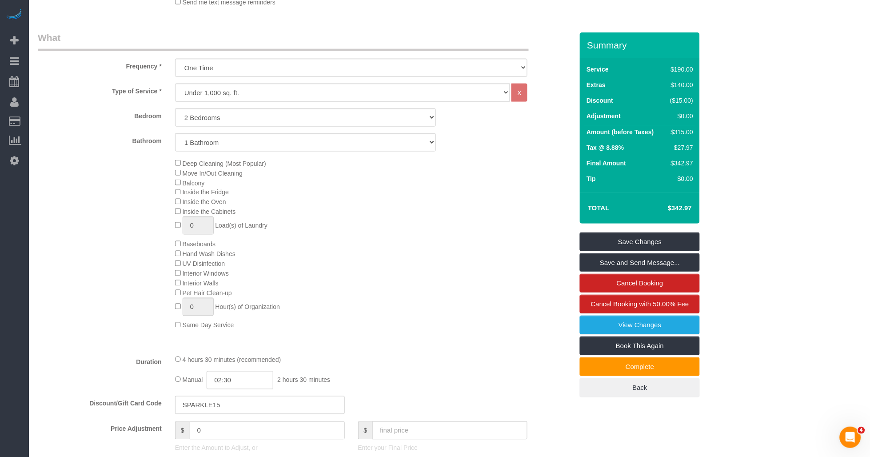
scroll to position [395, 0]
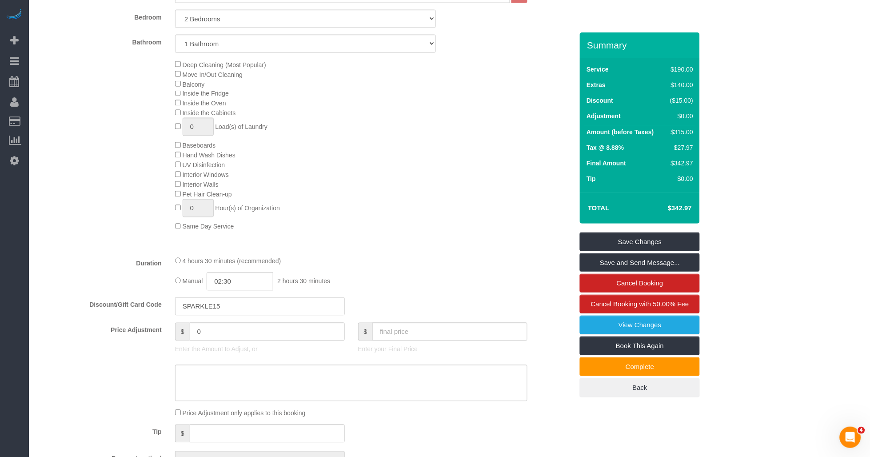
click at [393, 264] on fieldset "What Frequency * One Time Weekly (20% Off) - 20.00% Every 2 Weeks (15% Off) - 1…" at bounding box center [305, 203] width 535 height 543
click at [393, 281] on div "4 hours 30 minutes (recommended) Manual 02:30 2 hours 30 minutes" at bounding box center [351, 273] width 366 height 35
select select "spot42"
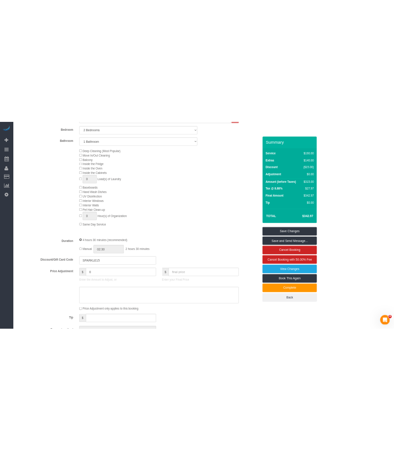
scroll to position [345, 0]
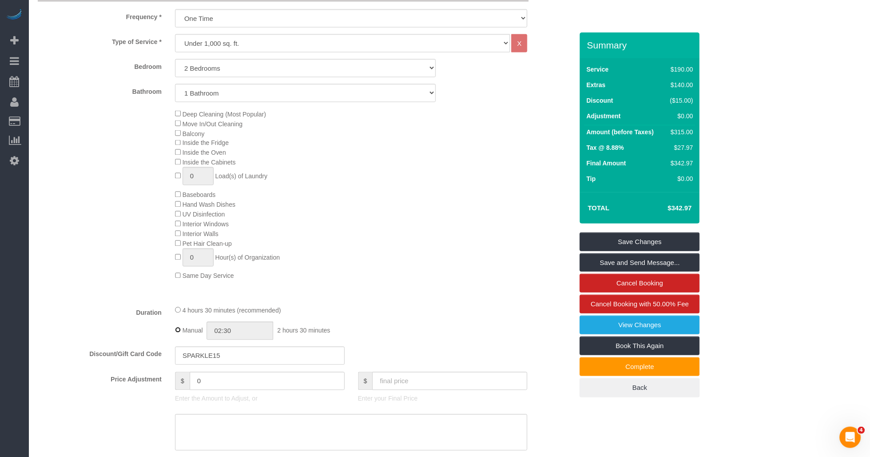
type input "04:30"
click at [393, 279] on div "Deep Cleaning (Most Popular) Move In/Out Cleaning Balcony Inside the Fridge Ins…" at bounding box center [373, 195] width 411 height 172
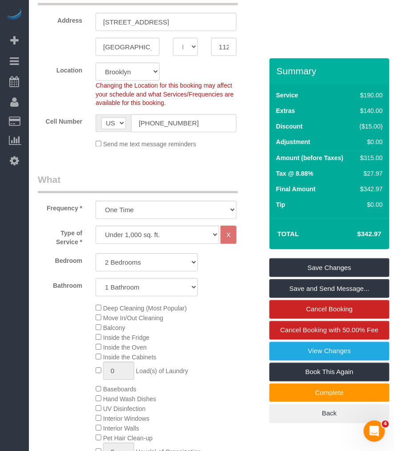
scroll to position [247, 0]
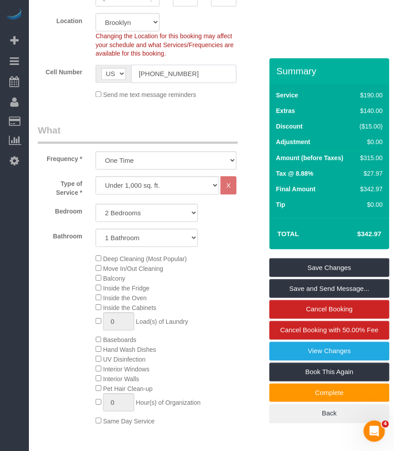
click at [172, 73] on input "(512) 590-4089" at bounding box center [183, 74] width 105 height 18
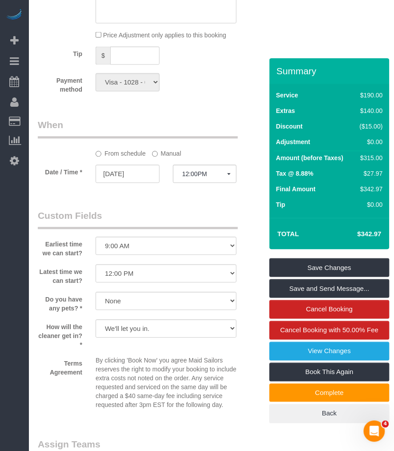
scroll to position [987, 0]
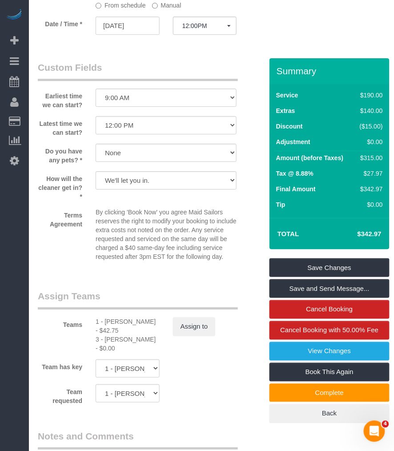
click at [141, 261] on p "By clicking 'Book Now' you agree Maid Sailors reserves the right to modify your…" at bounding box center [166, 234] width 141 height 53
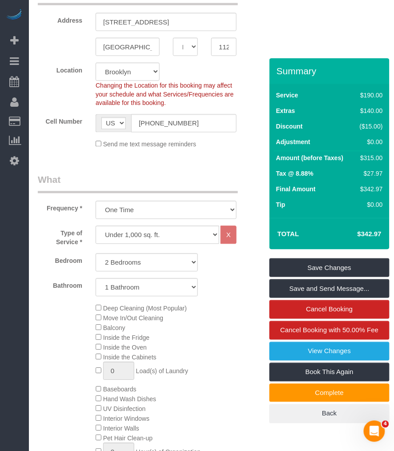
scroll to position [0, 0]
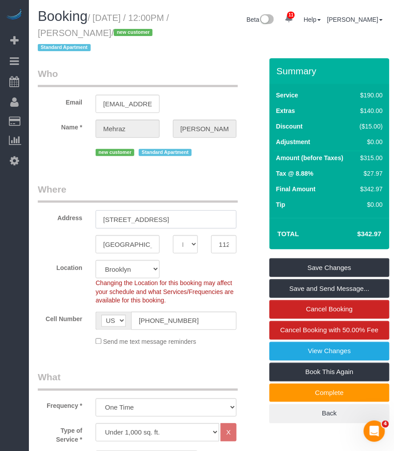
click at [135, 220] on input "1108 Madison Street, Apt. 2" at bounding box center [166, 219] width 141 height 18
click at [130, 212] on input "1108 Madison Street, Apt. 2" at bounding box center [166, 219] width 141 height 18
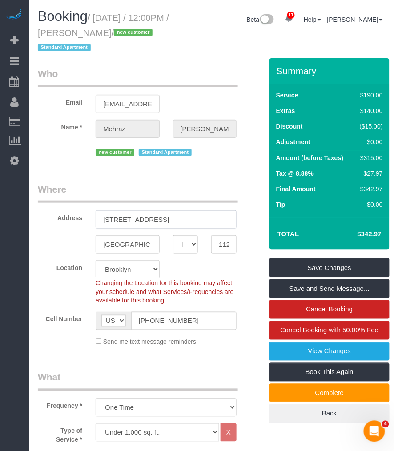
click at [130, 212] on input "1108 Madison Street, Apt. 2" at bounding box center [166, 219] width 141 height 18
click at [117, 248] on input "[GEOGRAPHIC_DATA]" at bounding box center [128, 244] width 64 height 18
click at [225, 242] on input "11221" at bounding box center [223, 244] width 25 height 18
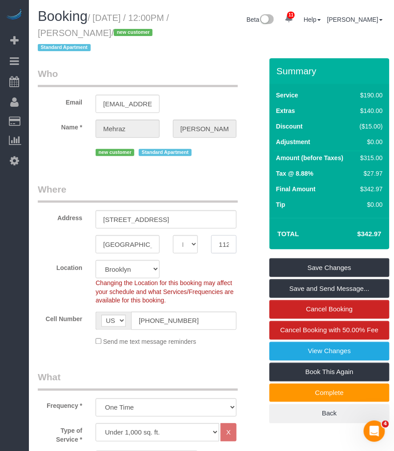
click at [225, 242] on input "11221" at bounding box center [223, 244] width 25 height 18
click at [77, 194] on legend "Where" at bounding box center [138, 193] width 200 height 20
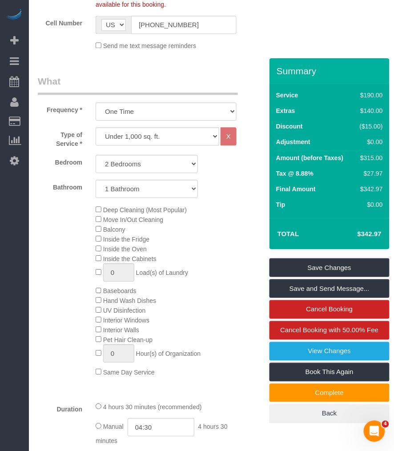
scroll to position [395, 0]
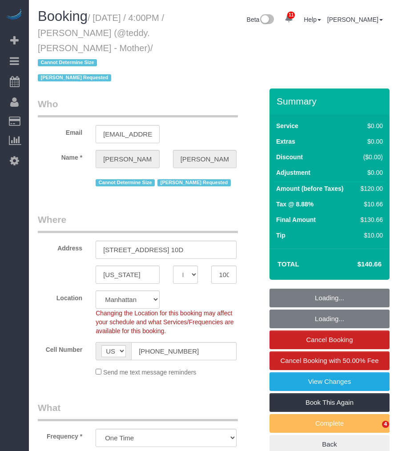
select select "NY"
select select "1"
select select "spot1"
select select "number:89"
select select "number:90"
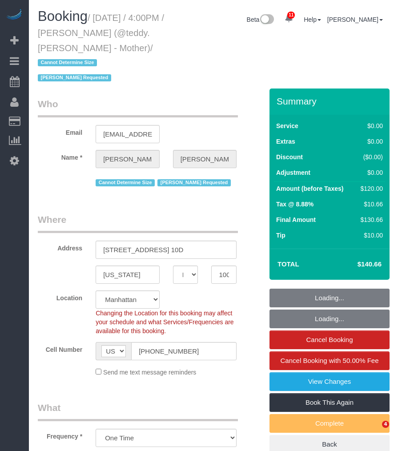
select select "number:15"
select select "number:5"
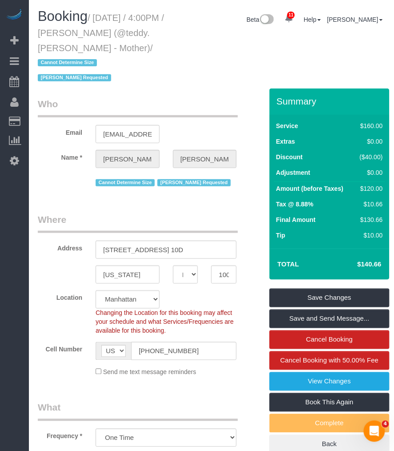
scroll to position [99, 0]
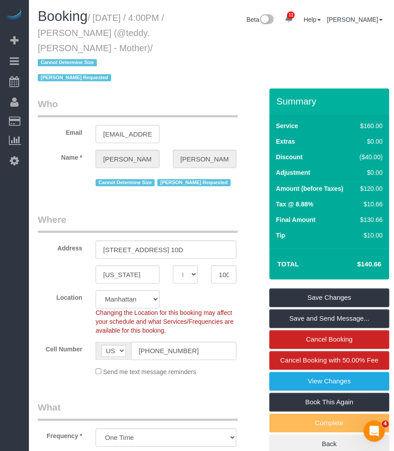
click at [188, 61] on div "Booking / [DATE] / 4:00PM / [PERSON_NAME] (@teddy.[PERSON_NAME] - Mother) / Can…" at bounding box center [211, 49] width 360 height 80
drag, startPoint x: 184, startPoint y: 52, endPoint x: 68, endPoint y: 33, distance: 117.6
click at [183, 52] on div "Booking / [DATE] / 4:00PM / [PERSON_NAME] (@teddy.[PERSON_NAME] - Mother) / Can…" at bounding box center [211, 49] width 360 height 80
drag, startPoint x: 98, startPoint y: 18, endPoint x: 148, endPoint y: 46, distance: 57.7
click at [147, 46] on h1 "Booking / [DATE] / 4:00PM / [PERSON_NAME] (@teddy.[PERSON_NAME] - Mother) / Can…" at bounding box center [106, 47] width 137 height 76
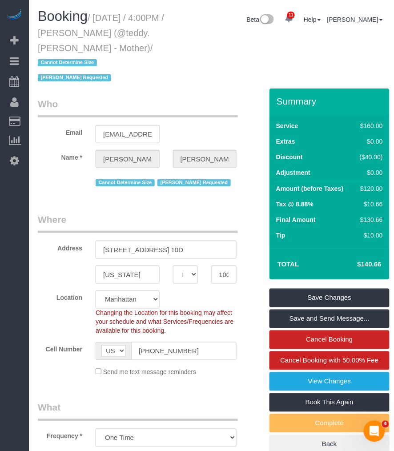
drag, startPoint x: 148, startPoint y: 46, endPoint x: 203, endPoint y: 55, distance: 54.9
click at [202, 55] on div "Booking / [DATE] / 4:00PM / [PERSON_NAME] (@teddy.[PERSON_NAME] - Mother) / Can…" at bounding box center [211, 49] width 360 height 80
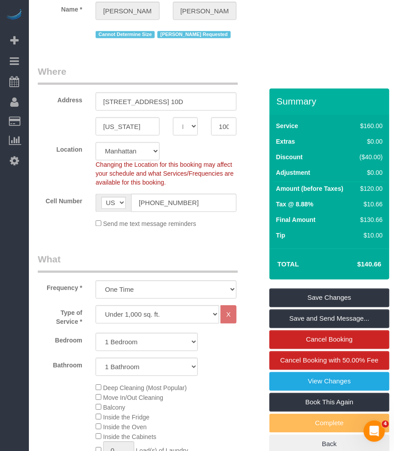
scroll to position [197, 0]
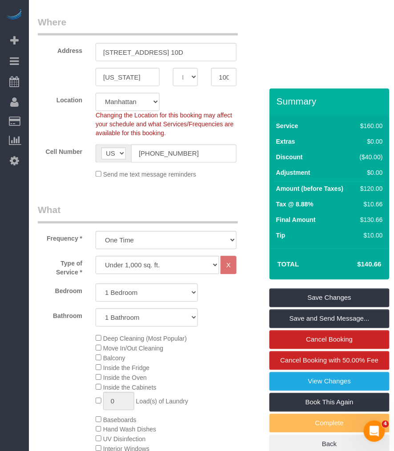
click at [185, 204] on legend "What" at bounding box center [138, 214] width 200 height 20
drag, startPoint x: 130, startPoint y: 189, endPoint x: 171, endPoint y: 184, distance: 41.1
click at [135, 204] on legend "What" at bounding box center [138, 214] width 200 height 20
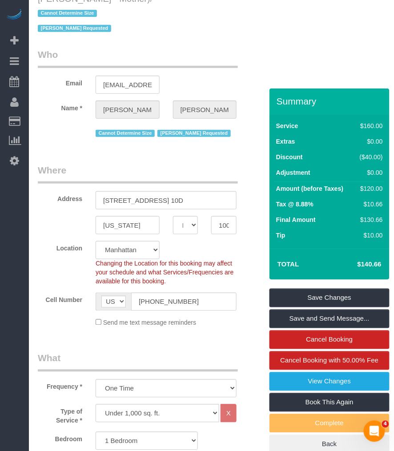
scroll to position [0, 0]
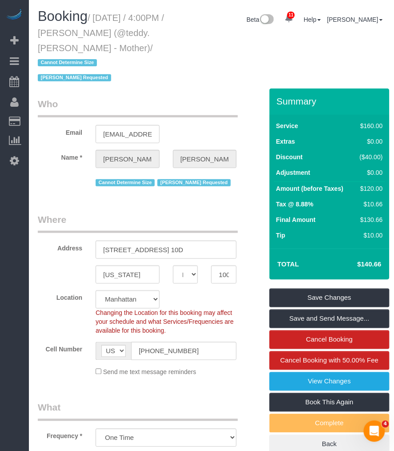
click at [197, 97] on legend "Who" at bounding box center [138, 107] width 200 height 20
click at [122, 240] on input "[STREET_ADDRESS] 10D" at bounding box center [166, 249] width 141 height 18
click at [126, 240] on input "[STREET_ADDRESS] 10D" at bounding box center [166, 249] width 141 height 18
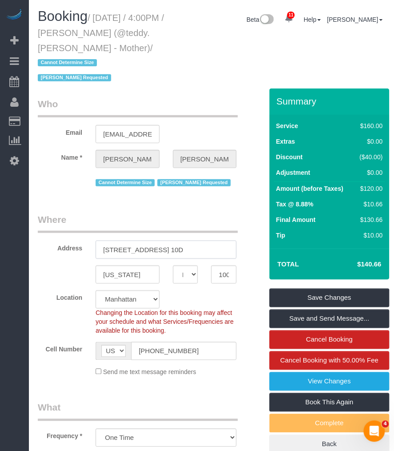
click at [126, 240] on input "[STREET_ADDRESS] 10D" at bounding box center [166, 249] width 141 height 18
click at [130, 240] on input "[STREET_ADDRESS] 10D" at bounding box center [166, 249] width 141 height 18
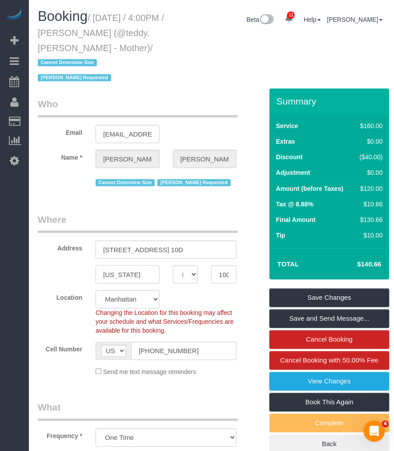
click at [114, 265] on input "[US_STATE]" at bounding box center [128, 274] width 64 height 18
click at [218, 265] on input "10024" at bounding box center [223, 274] width 25 height 18
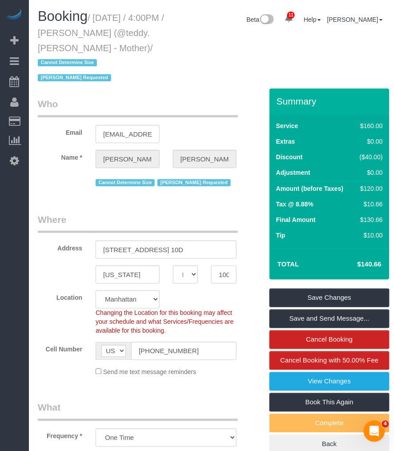
click at [218, 265] on input "10024" at bounding box center [223, 274] width 25 height 18
click at [66, 215] on legend "Where" at bounding box center [138, 223] width 200 height 20
drag, startPoint x: 98, startPoint y: 18, endPoint x: 136, endPoint y: 47, distance: 48.5
click at [136, 47] on small "/ [DATE] / 4:00PM / [PERSON_NAME] (@teddy.[PERSON_NAME] - Mother) / Cannot Dete…" at bounding box center [101, 48] width 126 height 70
copy small "[DATE] / 4:00PM / [PERSON_NAME] (@teddy.[PERSON_NAME] - Mother)"
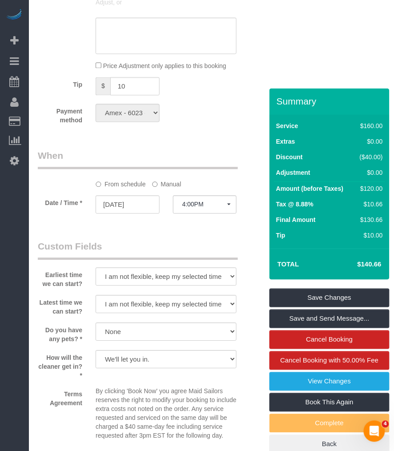
scroll to position [1037, 0]
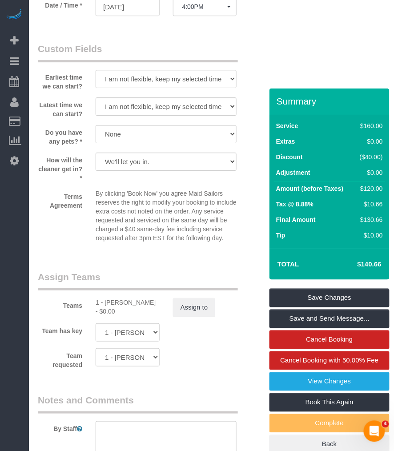
click at [116, 299] on div "1 - [PERSON_NAME] - $0.00" at bounding box center [128, 307] width 64 height 18
copy div "Xiomara"
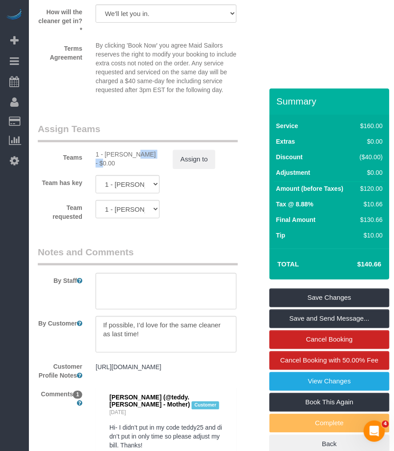
click at [116, 150] on div "1 - [PERSON_NAME] - $0.00" at bounding box center [128, 159] width 64 height 18
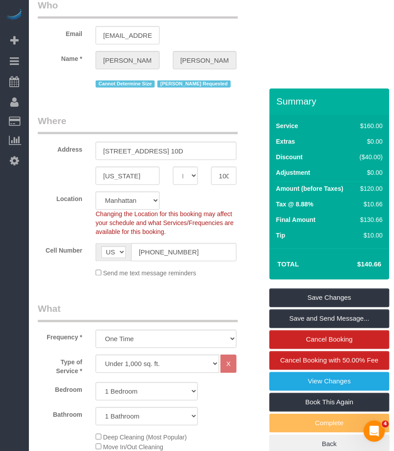
scroll to position [0, 0]
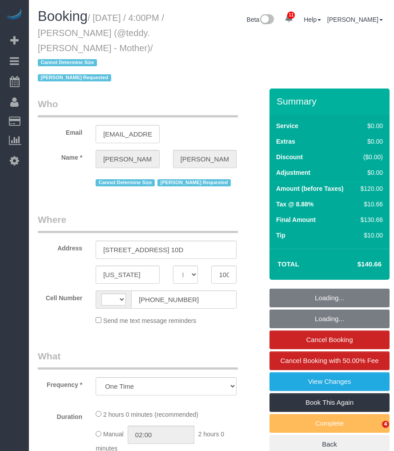
select select "NY"
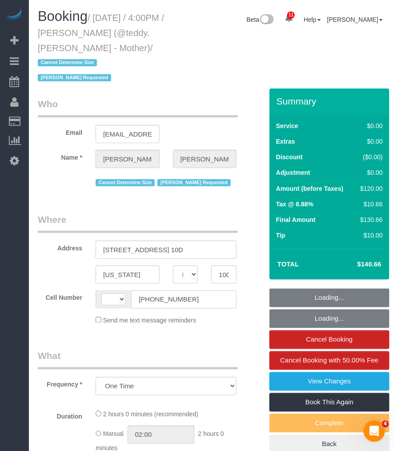
select select "string:[GEOGRAPHIC_DATA]"
select select "spot1"
select select "number:89"
select select "number:90"
select select "number:15"
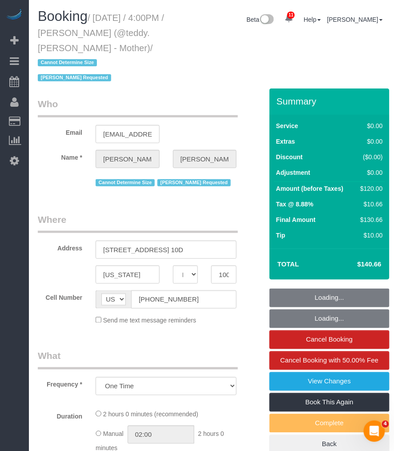
select select "number:5"
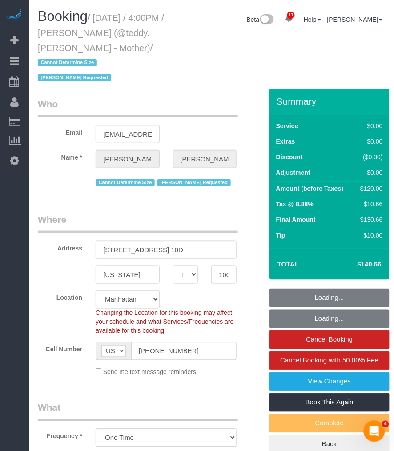
select select "string:stripe-pm_1R8sZx4VGloSiKo7WcmnqSBi"
select select "1"
select select "object:1397"
select select "1"
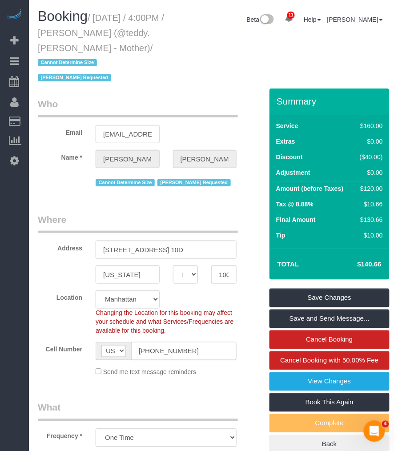
click at [157, 342] on input "(631) 418-7277" at bounding box center [183, 351] width 105 height 18
drag, startPoint x: 104, startPoint y: 31, endPoint x: 167, endPoint y: 35, distance: 62.8
click at [168, 32] on h1 "Booking / September 04, 2025 / 4:00PM / Valery Siegel (@teddy.siegel - Mother) …" at bounding box center [106, 47] width 137 height 76
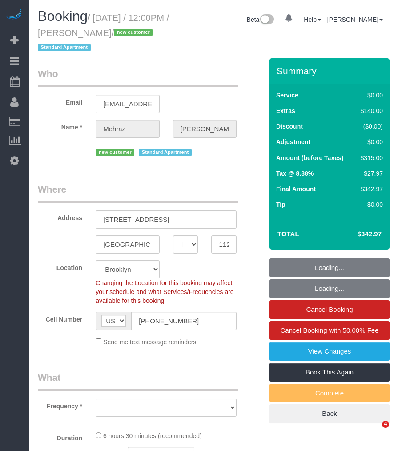
select select "NY"
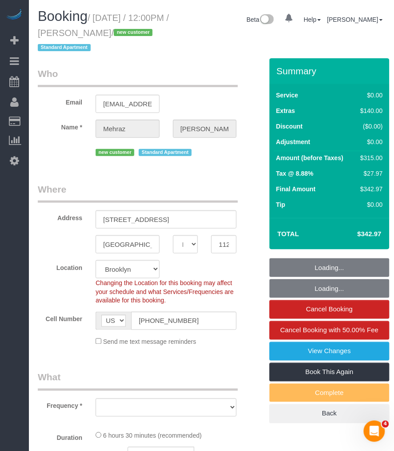
select select "string:stripe-pm_1S3OV44VGloSiKo7BqUKA8uU"
select select "object:883"
select select "spot1"
select select "number:57"
select select "number:72"
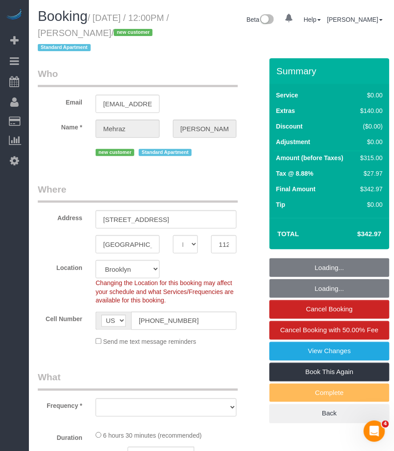
select select "number:15"
select select "number:5"
select select "2"
select select "object:1355"
select select "2"
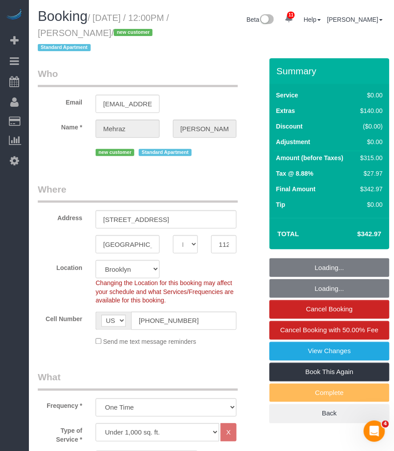
drag, startPoint x: 109, startPoint y: 32, endPoint x: 176, endPoint y: 32, distance: 66.7
click at [176, 32] on div "Booking / [DATE] / 12:00PM / [PERSON_NAME] / new customer Standard Apartment" at bounding box center [106, 33] width 150 height 49
copy small "[PERSON_NAME]"
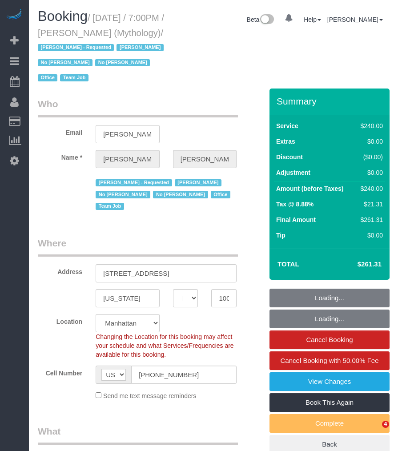
select select "NY"
select select "2"
select select "120"
select select "object:1050"
select select "spot1"
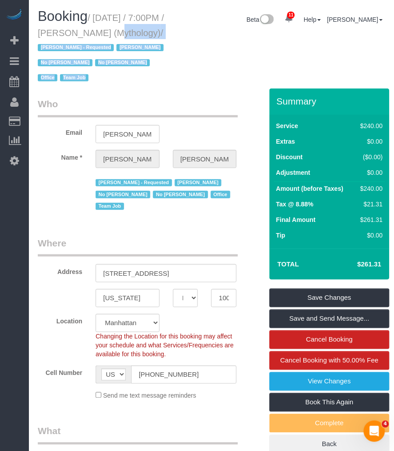
drag, startPoint x: 105, startPoint y: 32, endPoint x: 181, endPoint y: 32, distance: 76.4
click at [181, 32] on div "Booking / September 04, 2025 / 7:00PM / Elaine Pugsley (Mythology) / Ebony Howa…" at bounding box center [211, 49] width 360 height 80
click at [113, 33] on small "/ September 04, 2025 / 7:00PM / Elaine Pugsley (Mythology) / Ebony Howard - Req…" at bounding box center [102, 48] width 128 height 70
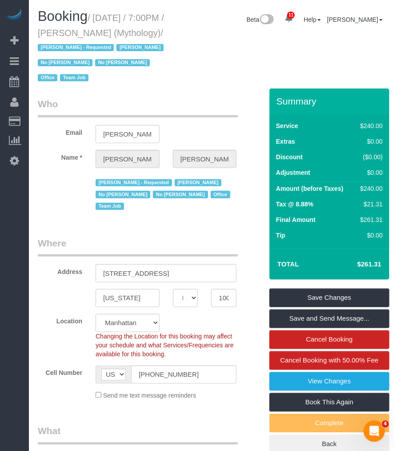
click at [104, 24] on h1 "Booking / September 04, 2025 / 7:00PM / Elaine Pugsley (Mythology) / Ebony Howa…" at bounding box center [106, 47] width 137 height 76
drag, startPoint x: 104, startPoint y: 31, endPoint x: 162, endPoint y: 31, distance: 57.3
click at [162, 31] on small "/ September 04, 2025 / 7:00PM / Elaine Pugsley (Mythology) / Ebony Howard - Req…" at bounding box center [102, 48] width 128 height 70
copy small "Elaine Pugsley"
click at [119, 27] on h1 "Booking / September 04, 2025 / 7:00PM / Elaine Pugsley (Mythology) / Ebony Howa…" at bounding box center [106, 47] width 137 height 76
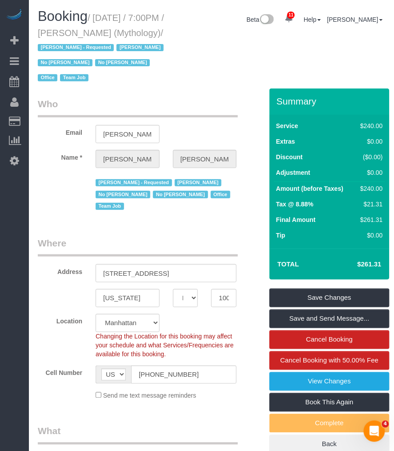
drag, startPoint x: 104, startPoint y: 34, endPoint x: 169, endPoint y: 34, distance: 64.4
click at [169, 34] on h1 "Booking / September 04, 2025 / 7:00PM / Elaine Pugsley (Mythology) / Ebony Howa…" at bounding box center [106, 47] width 137 height 76
copy small "Elaine Pugsley"
drag, startPoint x: 103, startPoint y: 29, endPoint x: 103, endPoint y: 24, distance: 4.9
click at [104, 28] on small "/ September 04, 2025 / 7:00PM / Elaine Pugsley (Mythology) / Ebony Howard - Req…" at bounding box center [102, 48] width 128 height 70
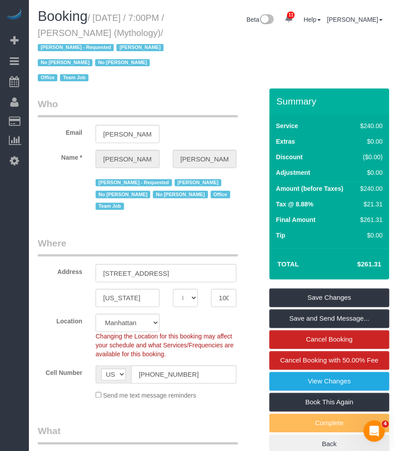
drag, startPoint x: 98, startPoint y: 15, endPoint x: 84, endPoint y: 44, distance: 33.0
click at [84, 44] on small "/ September 04, 2025 / 7:00PM / Elaine Pugsley (Mythology) / Ebony Howard - Req…" at bounding box center [102, 48] width 128 height 70
copy small "September 04, 2025 / 7:00PM / Elaine Pugsley (Mythology)"
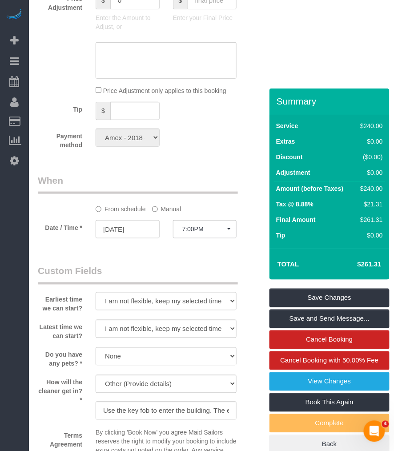
scroll to position [839, 0]
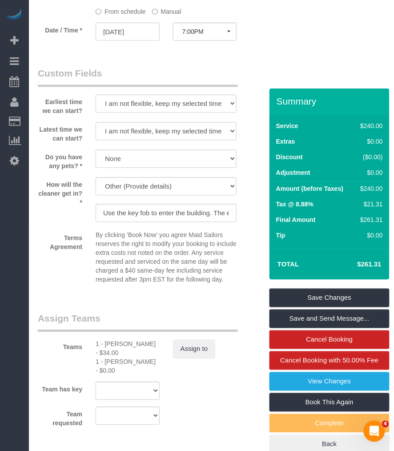
click at [113, 364] on div "1 - Xiomara Inga - $0.00" at bounding box center [128, 366] width 64 height 18
copy div "Xiomara"
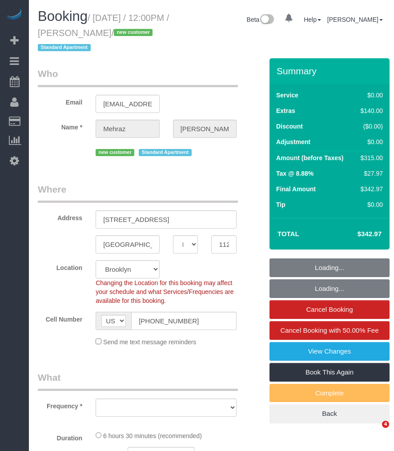
select select "NY"
select select "number:57"
select select "number:72"
select select "number:15"
select select "number:5"
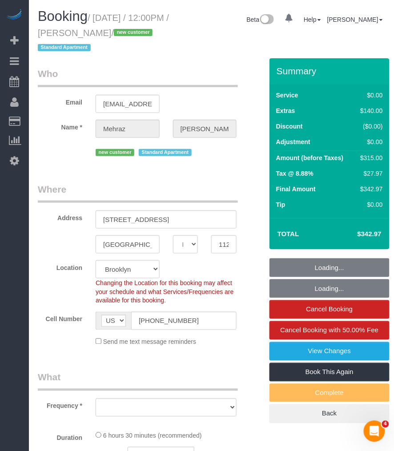
select select "string:stripe-pm_1S3OV44VGloSiKo7BqUKA8uU"
select select "object:878"
select select "spot1"
select select "object:1252"
select select "2"
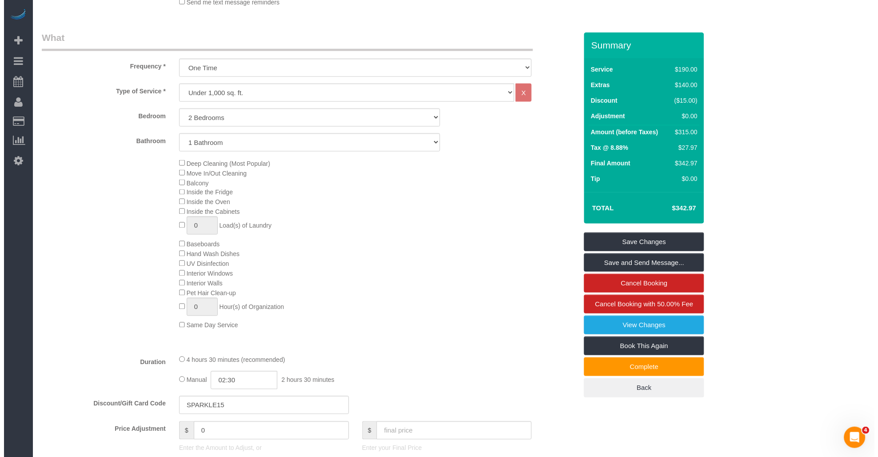
scroll to position [395, 0]
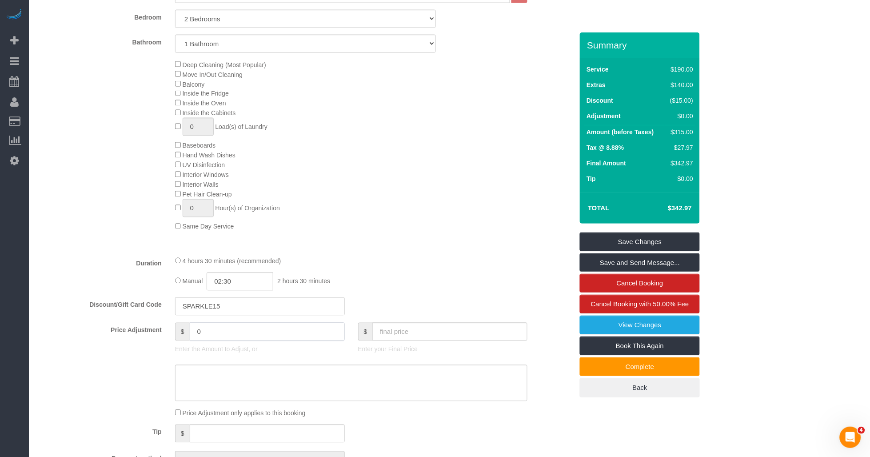
click at [205, 341] on input "0" at bounding box center [267, 332] width 155 height 18
type input "0"
type input "40"
click at [232, 391] on textarea at bounding box center [351, 383] width 353 height 36
click at [250, 391] on textarea at bounding box center [351, 383] width 353 height 36
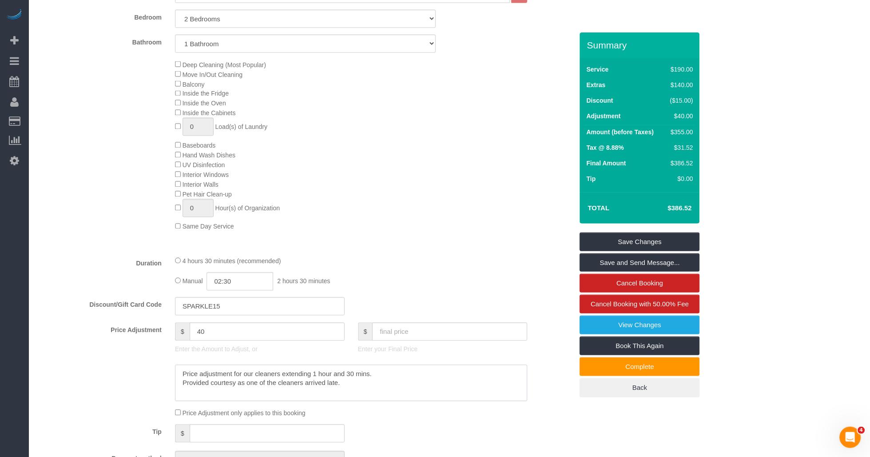
click at [245, 388] on textarea at bounding box center [351, 383] width 353 height 36
click at [250, 387] on textarea at bounding box center [351, 383] width 353 height 36
type textarea "Price adjustment for extending 1 hour and 30 mins. Provided courtesy as one of …"
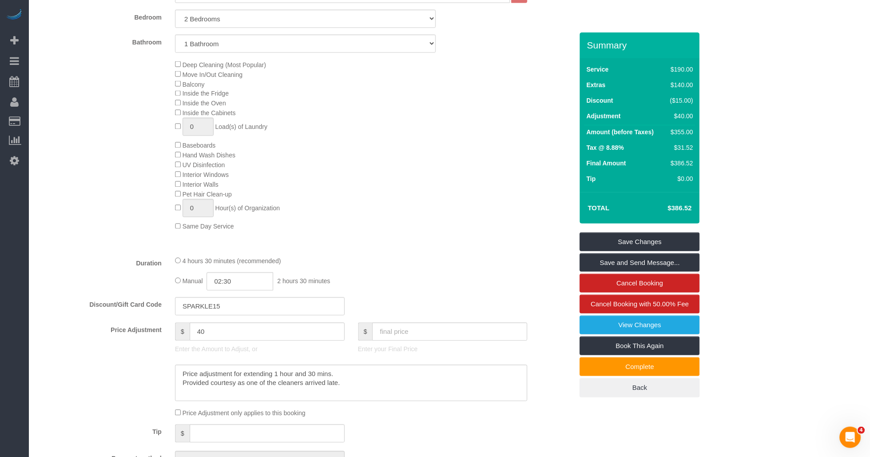
click at [393, 286] on div "Manual 02:30 2 hours 30 minutes" at bounding box center [351, 281] width 353 height 18
click at [393, 264] on link "Save and Send Message..." at bounding box center [640, 262] width 120 height 19
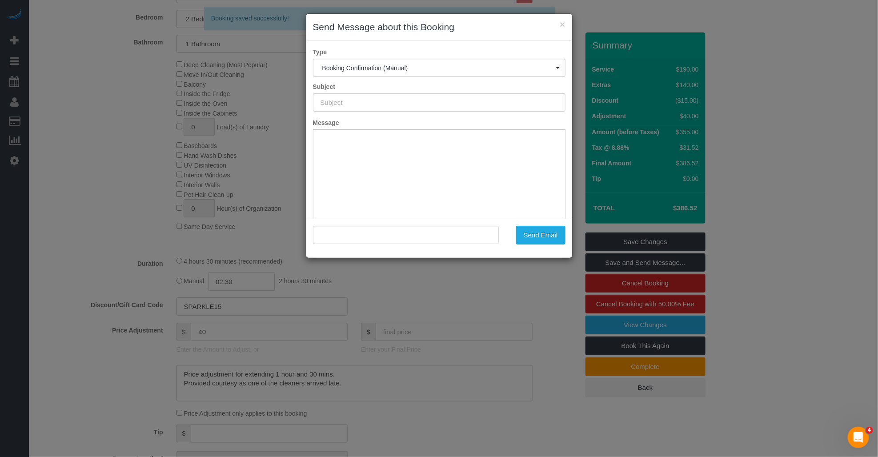
type input "Cleaning Confirmed for [DATE] 12:00pm"
type input ""[PERSON_NAME]" <[EMAIL_ADDRESS][DOMAIN_NAME]>"
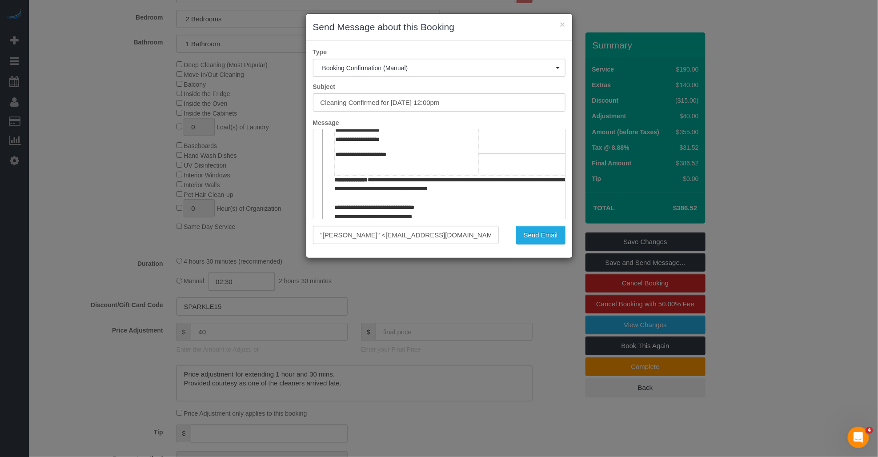
scroll to position [197, 0]
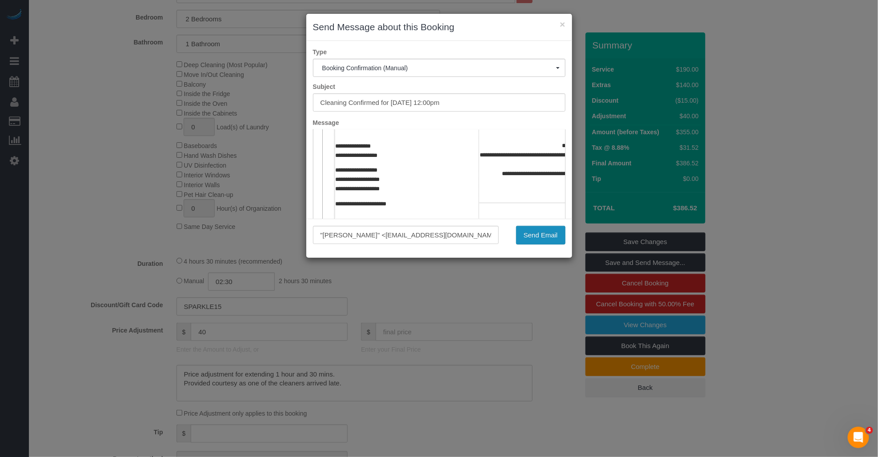
click at [393, 237] on button "Send Email" at bounding box center [540, 235] width 49 height 19
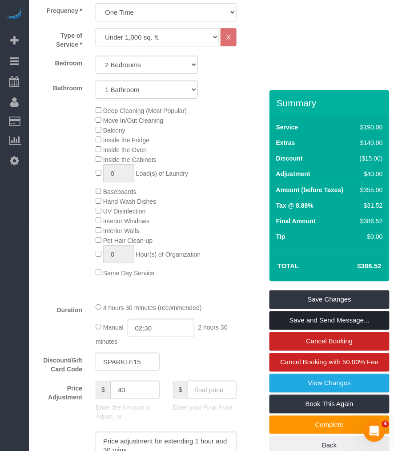
scroll to position [526, 0]
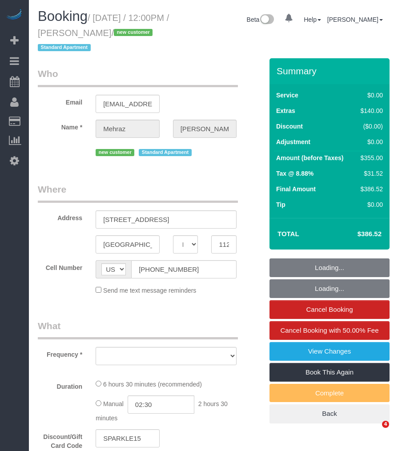
select select "NY"
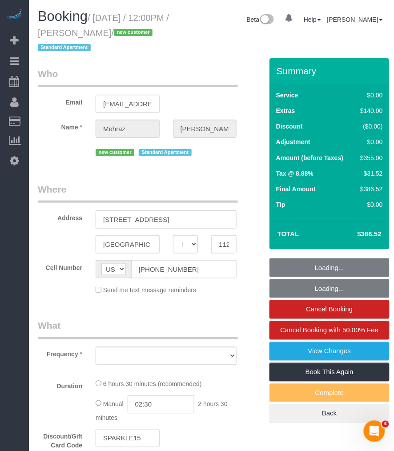
select select "number:57"
select select "number:72"
select select "number:15"
select select "number:5"
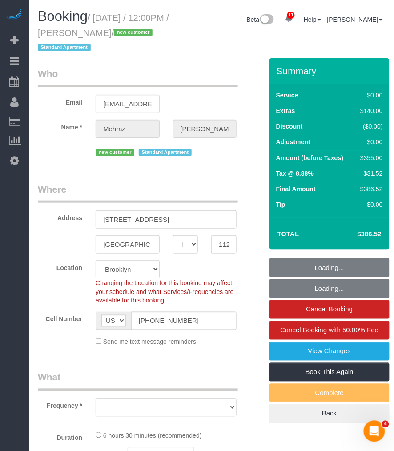
select select "string:stripe-pm_1S3OV44VGloSiKo7BqUKA8uU"
select select "2"
select select "spot1"
select select "2"
select select "object:1391"
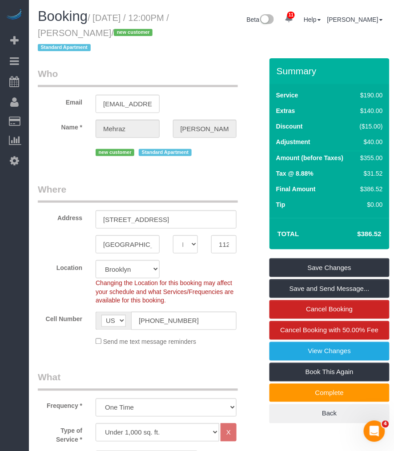
drag, startPoint x: 111, startPoint y: 32, endPoint x: 176, endPoint y: 32, distance: 64.9
click at [176, 32] on div "Booking / [DATE] / 12:00PM / [PERSON_NAME] / new customer Standard Apartment" at bounding box center [106, 33] width 150 height 49
copy small "[PERSON_NAME]"
click at [103, 21] on small "/ [DATE] / 12:00PM / [PERSON_NAME] / new customer Standard Apartment" at bounding box center [103, 33] width 131 height 40
drag, startPoint x: 97, startPoint y: 18, endPoint x: 179, endPoint y: 28, distance: 82.3
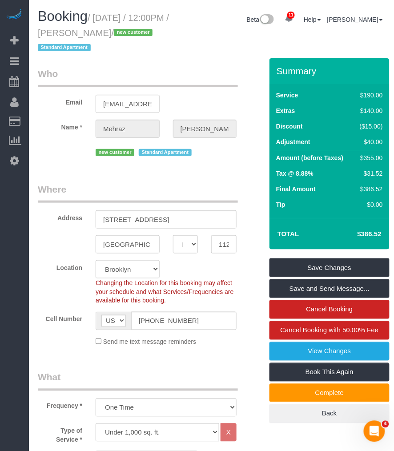
click at [179, 28] on div "Booking / [DATE] / 12:00PM / [PERSON_NAME] / new customer Standard Apartment" at bounding box center [106, 33] width 150 height 49
copy small "[DATE] / 12:00PM / [PERSON_NAME]"
